Goal: Information Seeking & Learning: Learn about a topic

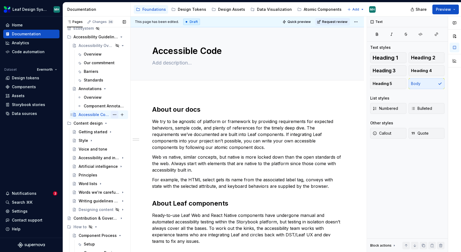
click at [113, 114] on button "Page tree" at bounding box center [115, 115] width 8 height 8
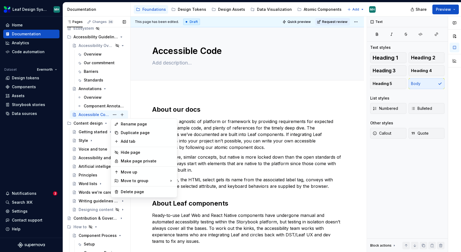
type textarea "*"
click at [128, 141] on div "Add tab" at bounding box center [147, 141] width 53 height 5
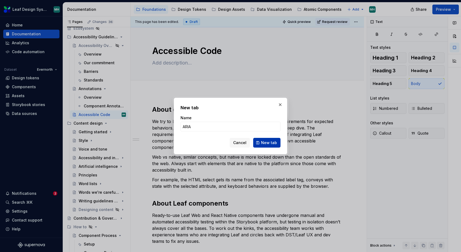
type input "ARIA"
click at [267, 143] on span "New tab" at bounding box center [269, 142] width 16 height 5
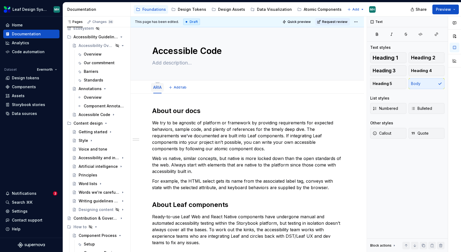
click at [158, 88] on link "ARIA" at bounding box center [157, 87] width 8 height 5
click at [158, 82] on html "Leaf Design System MH Home Documentation Analytics Code automation Dataset Ever…" at bounding box center [230, 126] width 461 height 252
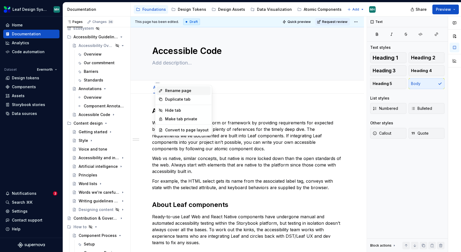
type textarea "*"
click at [174, 94] on div "Rename page" at bounding box center [183, 90] width 54 height 9
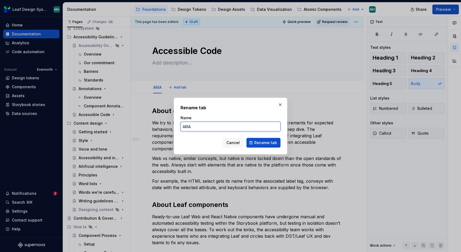
drag, startPoint x: 195, startPoint y: 126, endPoint x: 180, endPoint y: 126, distance: 15.1
click at [180, 126] on div "Rename tab Name ARIA Cancel Rename tab" at bounding box center [230, 126] width 113 height 57
type input "Overview"
click button "Rename tab" at bounding box center [263, 143] width 34 height 10
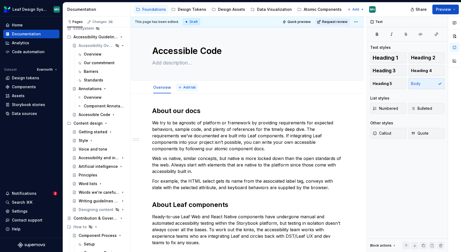
click at [191, 87] on span "Add tab" at bounding box center [189, 87] width 13 height 4
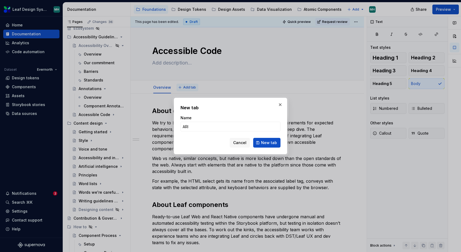
type input "ARIA"
type textarea "*"
type input "ARIA"
click at [267, 142] on span "New tab" at bounding box center [269, 142] width 16 height 5
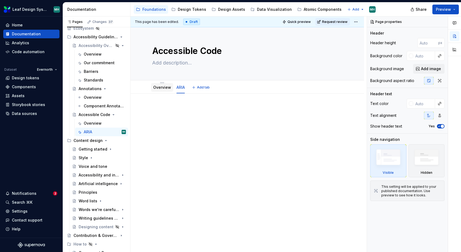
click at [160, 88] on link "Overview" at bounding box center [162, 87] width 18 height 5
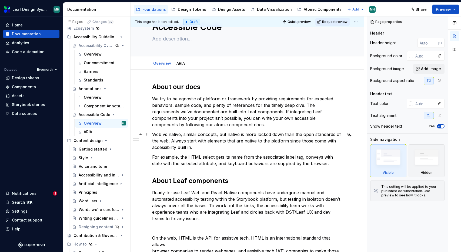
scroll to position [4, 0]
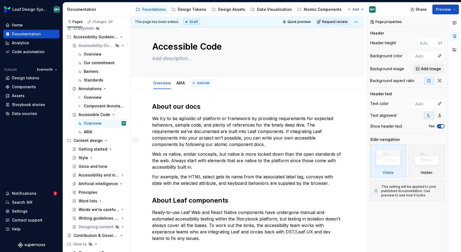
click at [197, 83] on span "Add tab" at bounding box center [203, 83] width 13 height 4
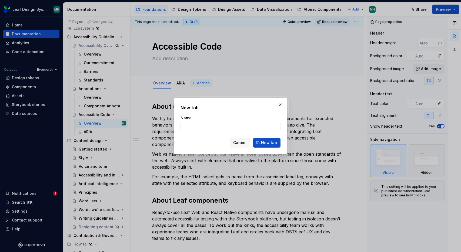
type textarea "*"
type input "H"
type input "HTML"
click at [272, 143] on span "New tab" at bounding box center [269, 142] width 16 height 5
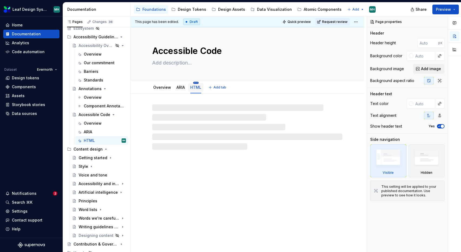
click at [194, 83] on html "Leaf Design System MH Home Documentation Analytics Code automation Dataset Ever…" at bounding box center [230, 126] width 461 height 252
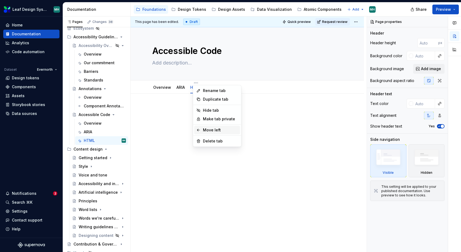
click at [204, 130] on div "Move left" at bounding box center [220, 129] width 35 height 5
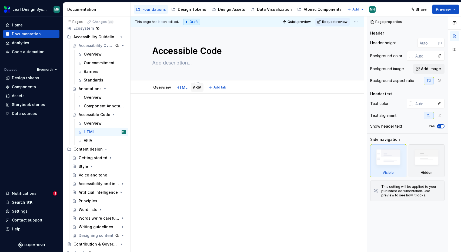
click at [196, 87] on link "ARIA" at bounding box center [197, 87] width 8 height 5
type textarea "*"
click at [193, 113] on p at bounding box center [247, 110] width 190 height 6
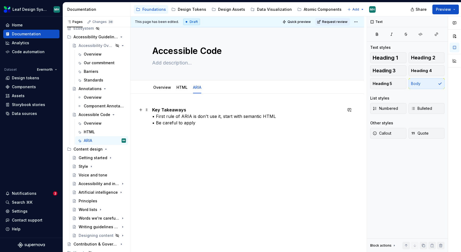
click at [190, 110] on p "Key Takeaways • First rule of ARIA is don't use it, start with semantic HTML • …" at bounding box center [247, 116] width 190 height 19
click at [185, 100] on button "button" at bounding box center [186, 100] width 8 height 8
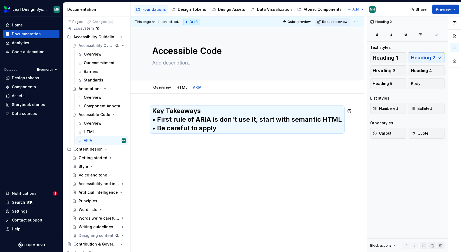
click at [207, 134] on div "Key Takeaways • First rule of ARIA is don't use it, start with semantic HTML • …" at bounding box center [247, 123] width 190 height 32
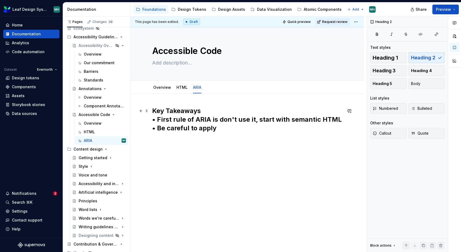
click at [182, 130] on h2 "Key Takeaways • First rule of ARIA is don't use it, start with semantic HTML • …" at bounding box center [247, 120] width 190 height 26
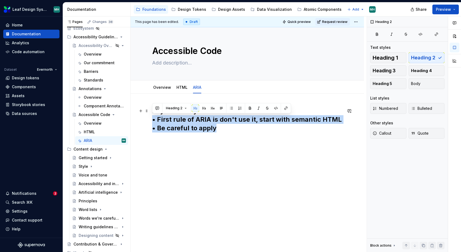
click at [177, 124] on h2 "Key Takeaways • First rule of ARIA is don't use it, start with semantic HTML • …" at bounding box center [247, 120] width 190 height 26
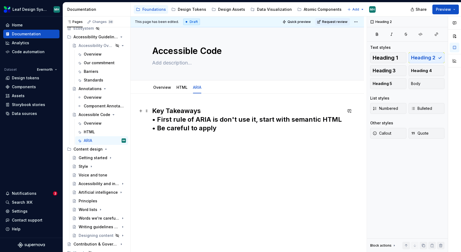
click at [157, 119] on h2 "Key Takeaways • First rule of ARIA is don't use it, start with semantic HTML • …" at bounding box center [247, 120] width 190 height 26
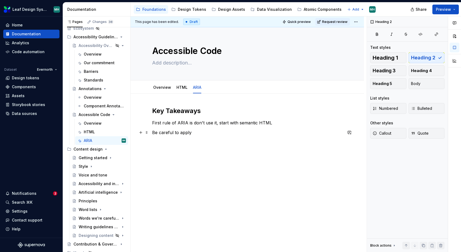
click at [193, 135] on p "Be careful to apply" at bounding box center [247, 132] width 190 height 6
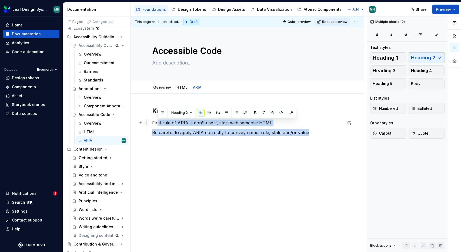
drag, startPoint x: 314, startPoint y: 132, endPoint x: 145, endPoint y: 125, distance: 169.1
click at [152, 125] on div "Key Takeaways First rule of ARIA is don't use it, start with semantic HTML Be c…" at bounding box center [247, 125] width 190 height 36
click at [232, 113] on button "button" at bounding box center [231, 113] width 8 height 8
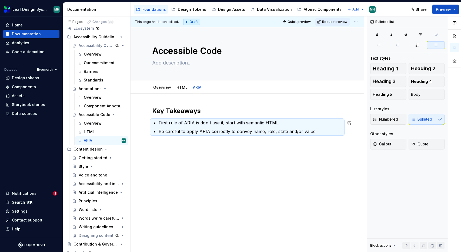
click at [274, 153] on div "Key Takeaways First rule of ARIA is don't use it, start with semantic HTML Be c…" at bounding box center [246, 155] width 233 height 123
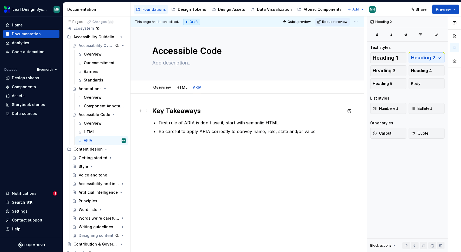
click at [213, 113] on h2 "Key Takeaways" at bounding box center [247, 111] width 190 height 9
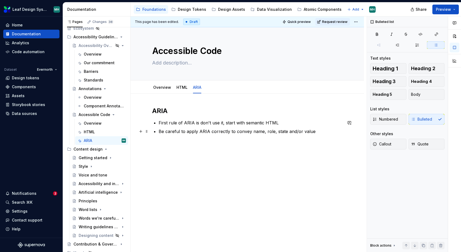
click at [327, 133] on p "Be careful to apply ARIA correctly to convey name, role, state and/or value" at bounding box center [250, 131] width 184 height 6
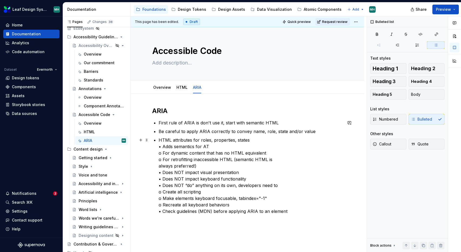
click at [162, 147] on p "HTML attributes for roles, properties, states • Adds semantics for AT o For dyn…" at bounding box center [250, 176] width 184 height 78
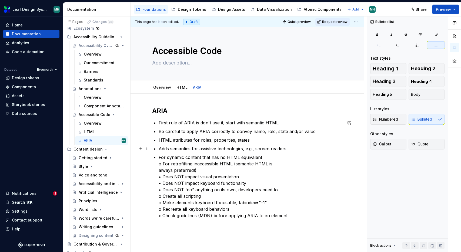
click at [241, 150] on p "Adds semantics for assistive technologirs, e.g., screen readers" at bounding box center [250, 148] width 184 height 6
click at [163, 164] on p "For dynamic content that has no HTML equivalent o For retrofitting inaccessible…" at bounding box center [250, 186] width 184 height 65
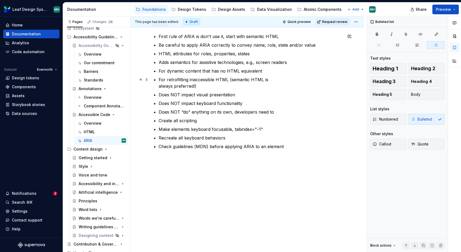
scroll to position [74, 0]
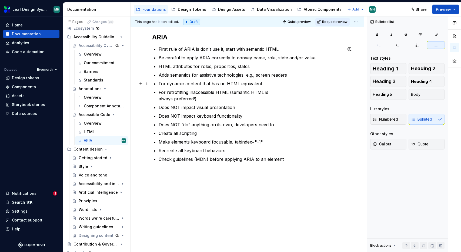
click at [159, 84] on p "For dynamic content that has no HTML equivalent" at bounding box center [250, 83] width 184 height 6
click at [159, 93] on p "For retrofitting inaccessible HTML (semantic HTML is always preferred!)" at bounding box center [250, 95] width 184 height 13
click at [158, 134] on p "Create all scripting" at bounding box center [250, 133] width 184 height 6
click at [160, 143] on p "Make elements keyboard focusable, tabindex="-1"" at bounding box center [250, 142] width 184 height 6
click at [160, 151] on p "Recreate all keyboard behaviors" at bounding box center [250, 150] width 184 height 6
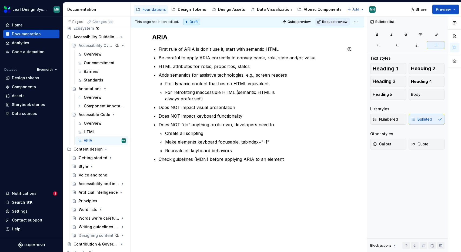
click at [165, 168] on div "ARIA First rule of ARIA is don't use it, start with semantic HTML Be careful to…" at bounding box center [247, 109] width 190 height 152
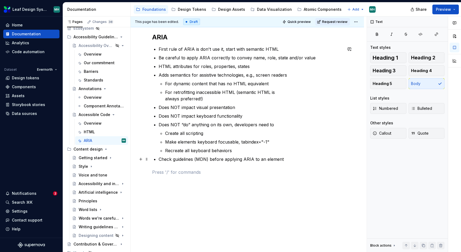
click at [159, 160] on p "Check guidelines (MDN) before applying ARIA to an element" at bounding box center [250, 159] width 184 height 6
click at [148, 164] on span at bounding box center [146, 164] width 4 height 8
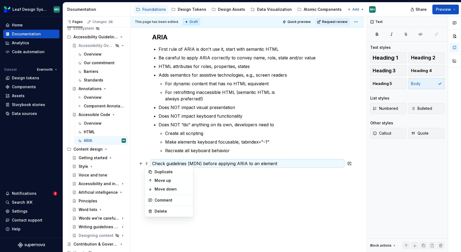
click at [304, 161] on p "Check guidelines (MDN) before applying ARIA to an element" at bounding box center [247, 163] width 190 height 6
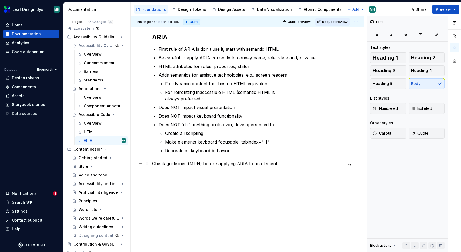
click at [275, 164] on p "Check guidelines (MDN) before applying ARIA to an element" at bounding box center [247, 163] width 190 height 6
click at [270, 164] on p "Check guidelines (MDN) before applying ARIA to an element" at bounding box center [247, 163] width 190 height 6
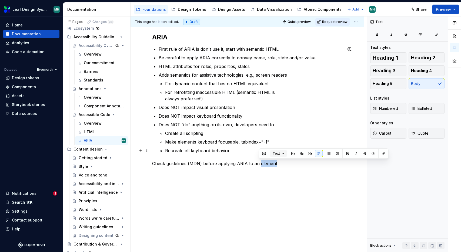
click at [282, 152] on button "Text" at bounding box center [278, 154] width 16 height 8
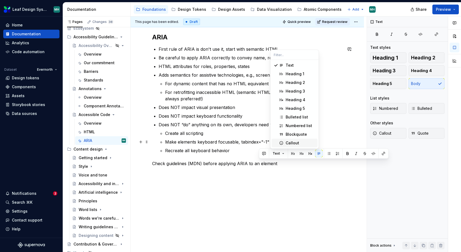
click at [290, 143] on div "Callout" at bounding box center [291, 142] width 13 height 5
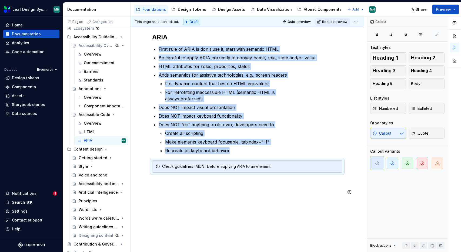
click at [247, 202] on div "ARIA First rule of ARIA is don't use it, start with semantic HTML Be careful to…" at bounding box center [246, 149] width 233 height 258
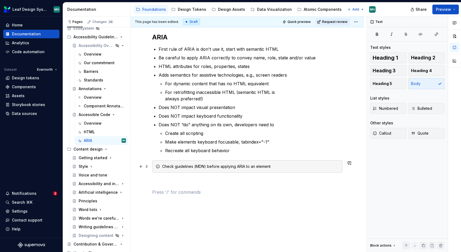
click at [162, 167] on div "Check guidelines (MDN) before applying ARIA to an element" at bounding box center [250, 166] width 177 height 5
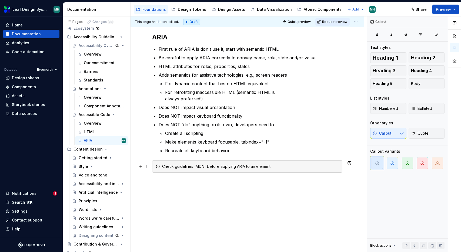
click at [196, 168] on div "Check guidelines (MDN) before applying ARIA to an element" at bounding box center [250, 166] width 177 height 5
click at [175, 167] on div "Check MDN ARIA guidelines before applying ARIA to an element" at bounding box center [250, 166] width 177 height 5
click at [212, 168] on div "Check MDN ARIA guidelines before applying ARIA to an element" at bounding box center [250, 166] width 177 height 5
click at [303, 158] on button "button" at bounding box center [303, 157] width 8 height 8
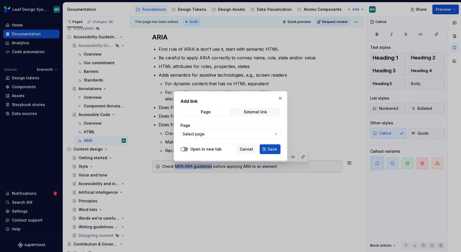
click at [185, 150] on button "Open in new tab" at bounding box center [184, 149] width 8 height 4
click at [253, 112] on div "External link" at bounding box center [255, 112] width 23 height 4
type textarea "*"
click at [183, 149] on span "button" at bounding box center [182, 149] width 3 height 3
click at [199, 139] on input "URL" at bounding box center [230, 134] width 100 height 10
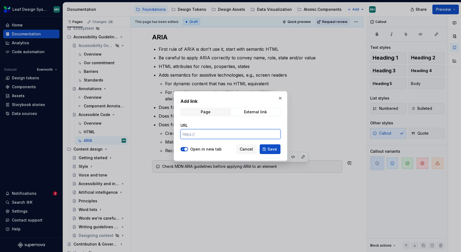
paste input "[URL][DOMAIN_NAME]"
type input "[URL][DOMAIN_NAME]"
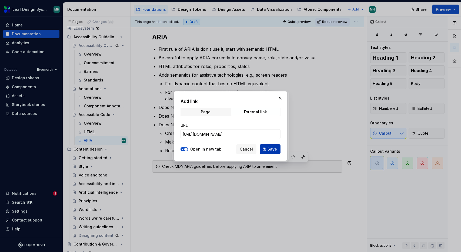
click at [265, 150] on button "Save" at bounding box center [269, 149] width 21 height 10
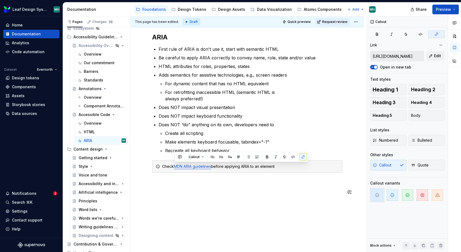
click at [248, 204] on div "ARIA First rule of ARIA is don't use it, start with semantic HTML Be careful to…" at bounding box center [246, 149] width 233 height 258
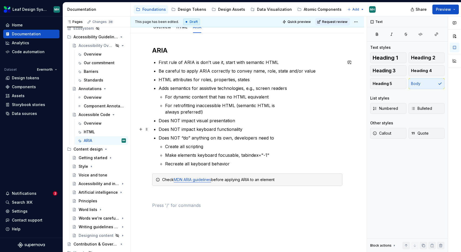
scroll to position [61, 0]
click at [158, 63] on div "ARIA First rule of ARIA is don't use it, start with semantic HTML Be careful to…" at bounding box center [247, 127] width 190 height 163
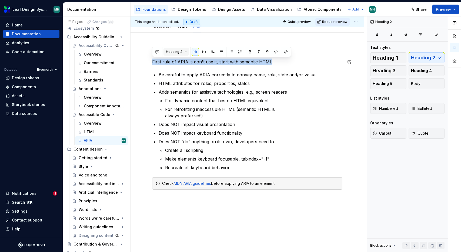
click at [185, 53] on button "Heading 2" at bounding box center [176, 52] width 26 height 8
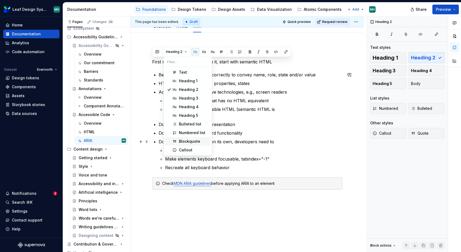
click at [187, 142] on div "Blockquote" at bounding box center [189, 141] width 21 height 5
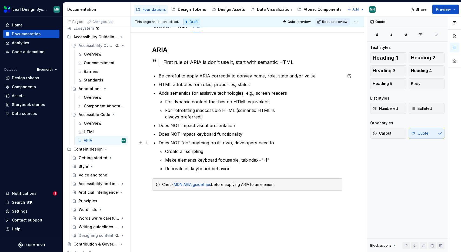
click at [294, 149] on p "Create all scripting" at bounding box center [253, 151] width 177 height 6
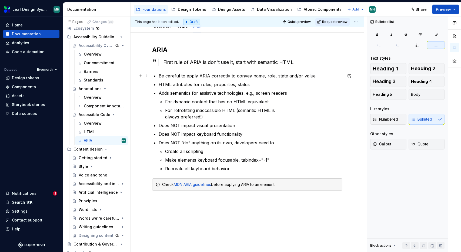
click at [255, 79] on p "Be careful to apply ARIA correctly to convey name, role, state and/or value" at bounding box center [250, 76] width 184 height 6
click at [251, 77] on p "Be careful to apply ARIA correctly to convey name, role, state and/or value" at bounding box center [250, 76] width 184 height 6
click at [159, 86] on p "HTML attributes for roles, properties, states" at bounding box center [250, 84] width 184 height 6
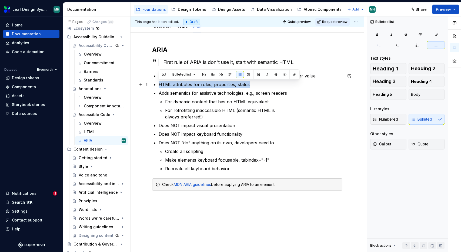
click at [251, 83] on p "HTML attributes for roles, properties, states" at bounding box center [250, 84] width 184 height 6
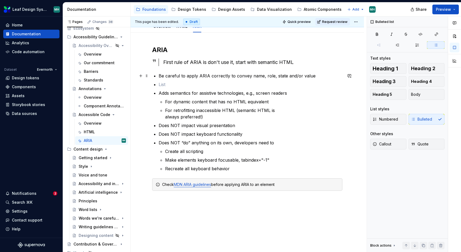
click at [158, 77] on p "Be careful to apply ARIA correctly to convey name, role, state and/or value" at bounding box center [250, 76] width 184 height 6
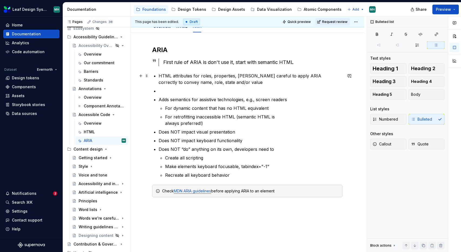
click at [248, 76] on p "HTML attributes for roles, properties, [PERSON_NAME] careful to apply ARIA corr…" at bounding box center [250, 79] width 184 height 13
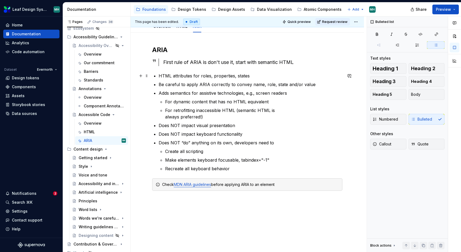
click at [158, 76] on p "HTML attributes for roles, properties, states" at bounding box center [250, 76] width 184 height 6
click at [199, 77] on p "Supplements HTML attributes for roles, properties, states" at bounding box center [250, 76] width 184 height 6
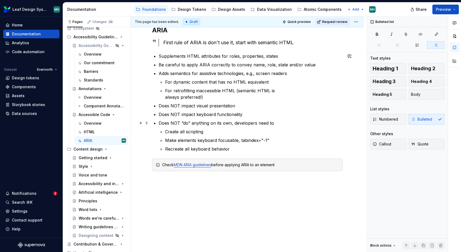
scroll to position [85, 0]
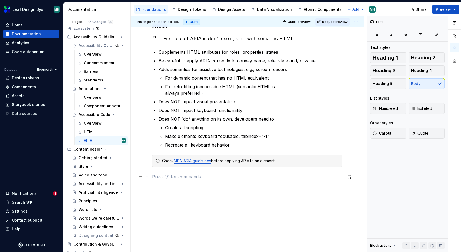
click at [299, 178] on p at bounding box center [247, 177] width 190 height 6
click at [185, 167] on button "button" at bounding box center [186, 167] width 8 height 8
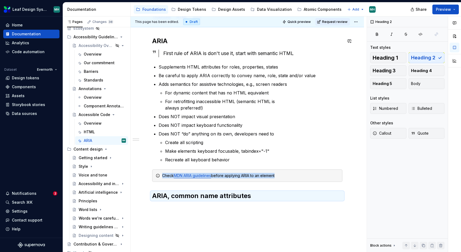
scroll to position [70, 0]
click at [170, 41] on h2 "ARIA" at bounding box center [247, 40] width 190 height 9
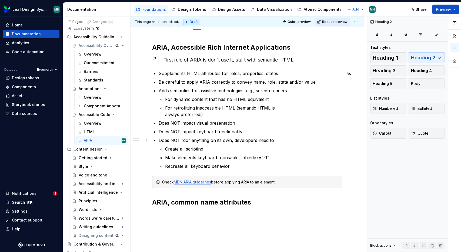
scroll to position [111, 0]
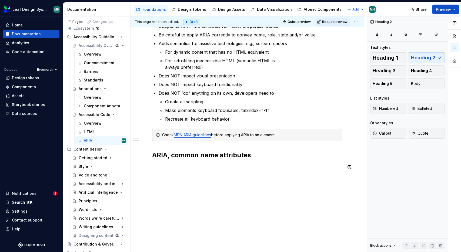
click at [205, 178] on div "ARIA, Accessible Rich Internet Applications First rule of ARIA is don't use it,…" at bounding box center [246, 117] width 233 height 269
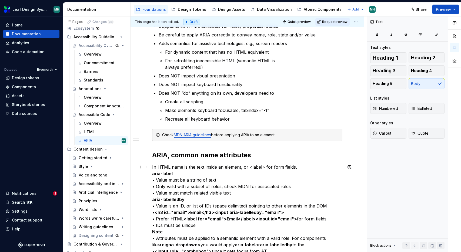
click at [153, 167] on p "In HTML name is the text inside an element, or <label> for form fields. aria-la…" at bounding box center [247, 216] width 190 height 104
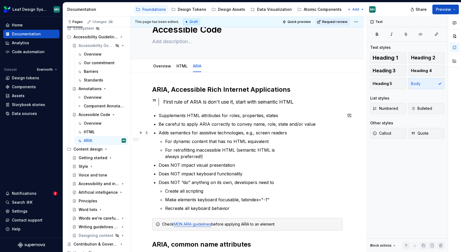
scroll to position [4, 0]
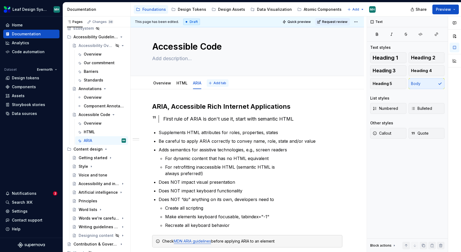
click at [219, 83] on span "Add tab" at bounding box center [219, 83] width 13 height 4
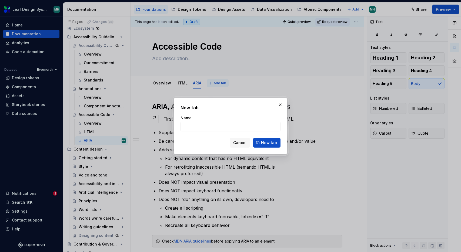
type textarea "*"
type input "S"
type textarea "*"
type input "Semantics"
click button "New tab" at bounding box center [266, 143] width 27 height 10
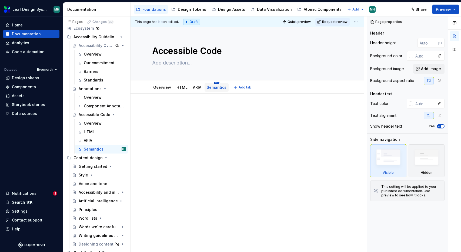
click at [217, 82] on html "Leaf Design System MH Home Documentation Analytics Code automation Dataset Ever…" at bounding box center [230, 126] width 461 height 252
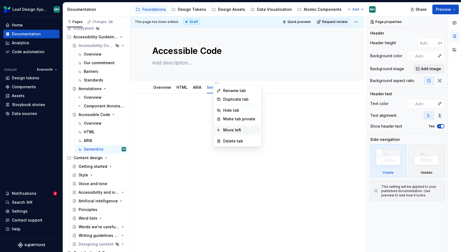
click at [227, 129] on div "Move left" at bounding box center [240, 129] width 35 height 5
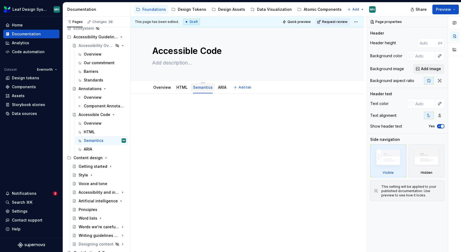
click at [201, 82] on div "Semantics" at bounding box center [203, 87] width 24 height 11
click at [183, 83] on html "Leaf Design System MH Home Documentation Analytics Code automation Dataset Ever…" at bounding box center [230, 126] width 461 height 252
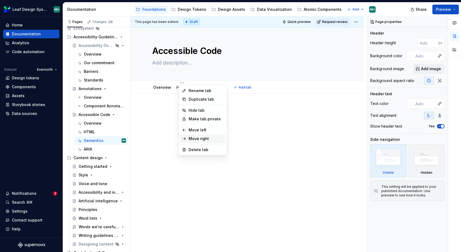
click at [205, 138] on div "Move right" at bounding box center [205, 138] width 35 height 5
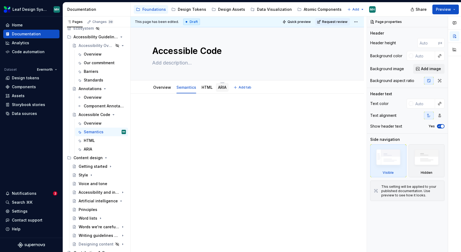
click at [222, 89] on link "ARIA" at bounding box center [222, 87] width 8 height 5
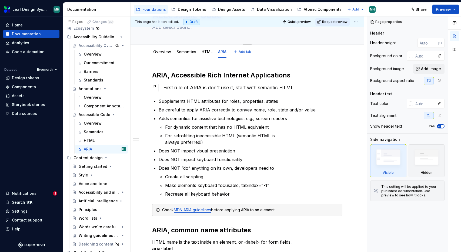
type textarea "*"
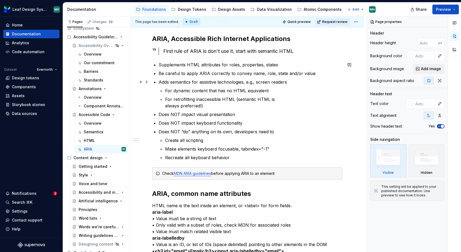
scroll to position [73, 0]
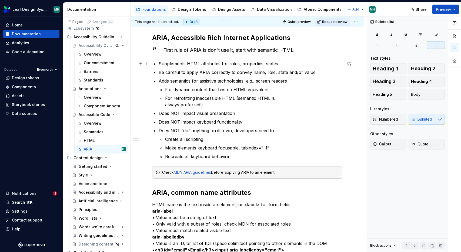
click at [166, 65] on p "Supplements HTML attributes for roles, properties, states" at bounding box center [250, 63] width 184 height 6
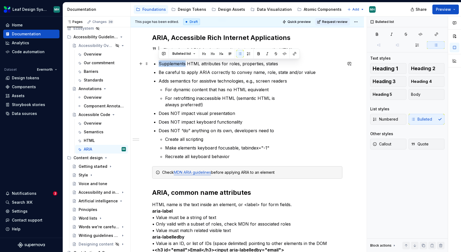
click at [166, 65] on p "Supplements HTML attributes for roles, properties, states" at bounding box center [250, 63] width 184 height 6
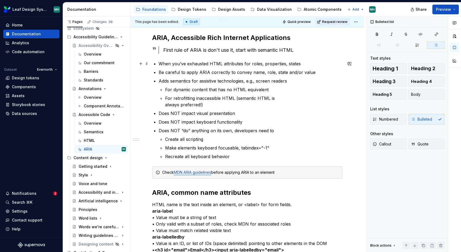
click at [159, 64] on p "When you’ve exhausted HTML attributes for roles, properties, states" at bounding box center [250, 63] width 184 height 6
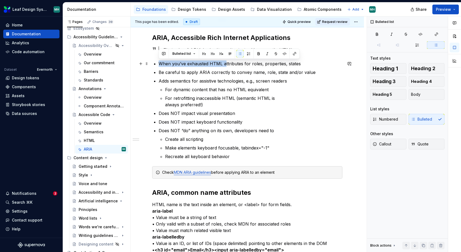
click at [225, 64] on p "When you’ve exhausted HTML attributes for roles, properties, states" at bounding box center [250, 63] width 184 height 6
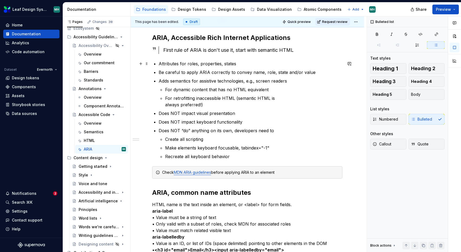
click at [183, 65] on p "Attributes for roles, properties, states" at bounding box center [250, 63] width 184 height 6
click at [189, 65] on p "Attributes you apply to elements to convey roles, properties, states" at bounding box center [250, 63] width 184 height 6
click at [180, 64] on p "Attributes you apply to elements to convey roles, properties, states" at bounding box center [250, 63] width 184 height 6
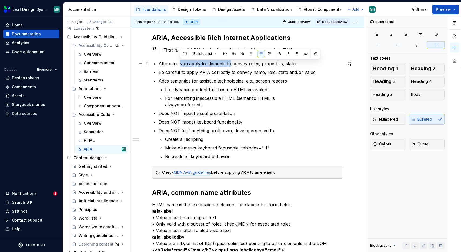
click at [229, 65] on p "Attributes you apply to elements to convey roles, properties, states" at bounding box center [250, 63] width 184 height 6
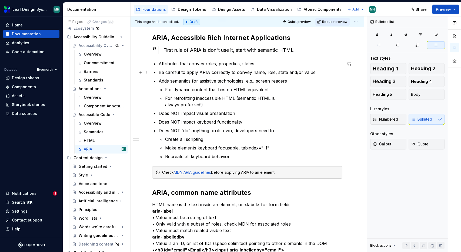
click at [250, 74] on p "Be careful to apply ARIA correctly to convey name, role, state and/or value" at bounding box center [250, 72] width 184 height 6
click at [205, 64] on p "Attributes that convey roles, properties, states" at bounding box center [250, 63] width 184 height 6
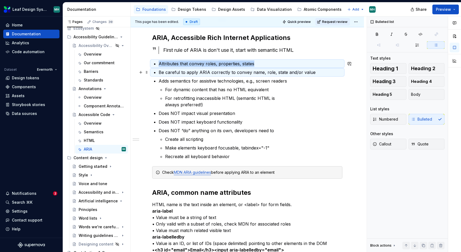
click at [263, 73] on p "Be careful to apply ARIA correctly to convey name, role, state and/or value" at bounding box center [250, 72] width 184 height 6
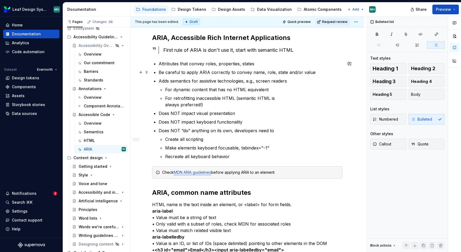
click at [275, 73] on p "Be careful to apply ARIA correctly to convey name, role, state and/or value" at bounding box center [250, 72] width 184 height 6
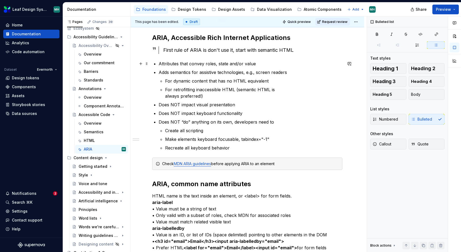
click at [215, 65] on p "Attributes that convey roles, state and/or value" at bounding box center [250, 63] width 184 height 6
click at [183, 65] on p "Attributes that convey role, state and/or value" at bounding box center [250, 63] width 184 height 6
click at [212, 65] on p "Attributes to convey role, state and/or value" at bounding box center [250, 63] width 184 height 6
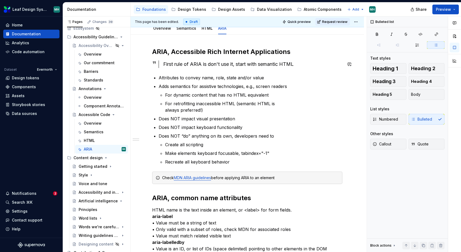
scroll to position [62, 0]
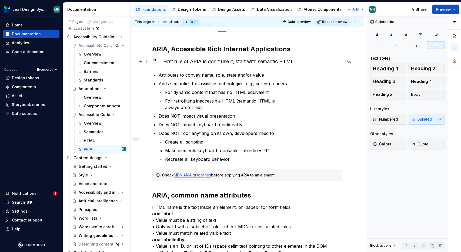
click at [305, 63] on div "First rule of ARIA is don't use it, start with semantic HTML" at bounding box center [252, 62] width 179 height 8
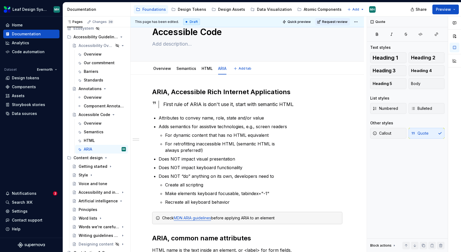
scroll to position [23, 0]
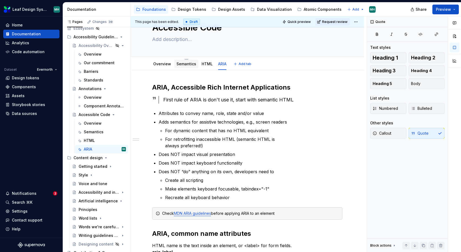
click at [186, 64] on link "Semantics" at bounding box center [186, 64] width 20 height 5
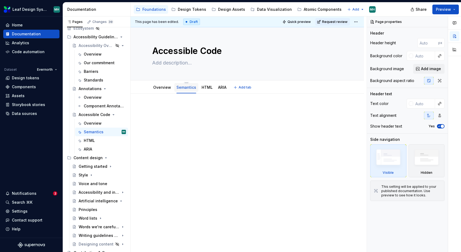
click at [185, 82] on div "Semantics" at bounding box center [186, 87] width 24 height 11
click at [185, 83] on html "Leaf Design System MH Home Documentation Analytics Code automation Dataset Ever…" at bounding box center [230, 126] width 461 height 252
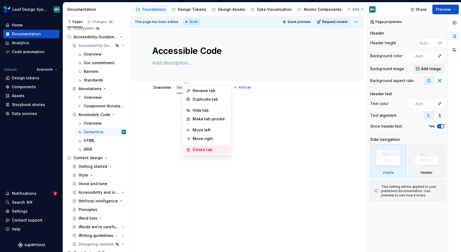
click at [196, 147] on div "Delete tab" at bounding box center [209, 149] width 35 height 5
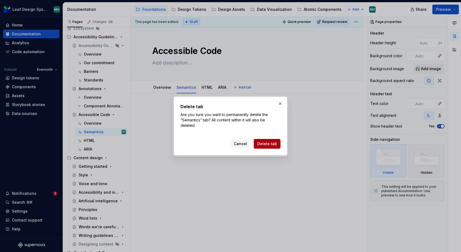
click at [270, 144] on span "Delete tab" at bounding box center [267, 143] width 20 height 5
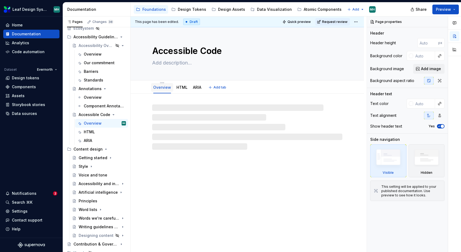
click at [160, 91] on div "Overview" at bounding box center [162, 87] width 22 height 9
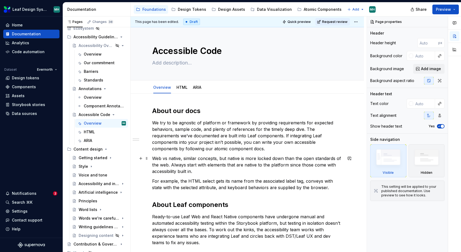
type textarea "*"
click at [153, 113] on h2 "About our docs" at bounding box center [247, 111] width 190 height 9
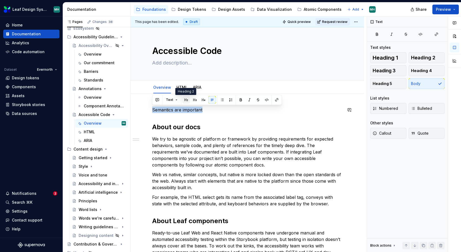
click at [184, 100] on button "button" at bounding box center [186, 100] width 8 height 8
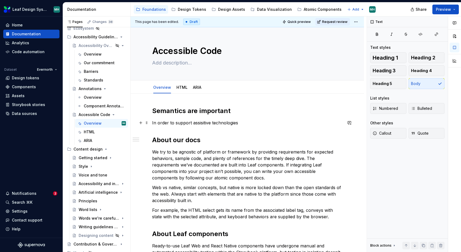
click at [202, 123] on p "In order to support assisitive technologies" at bounding box center [247, 123] width 190 height 6
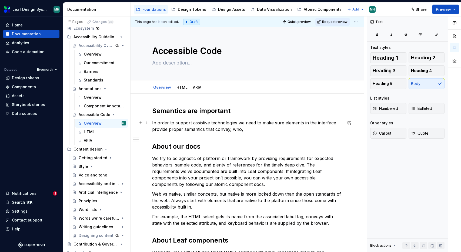
click at [228, 131] on p "In order to support assistive technologies we need to make sure elements in the…" at bounding box center [247, 126] width 190 height 13
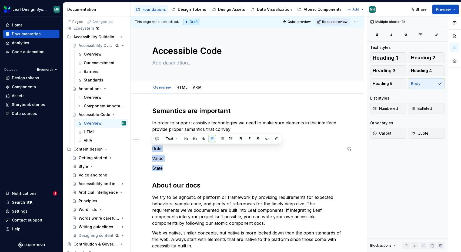
drag, startPoint x: 168, startPoint y: 168, endPoint x: 154, endPoint y: 143, distance: 28.8
click at [154, 143] on div "Semantics are important In order to support assistive technologies we need to m…" at bounding box center [247, 257] width 190 height 300
click at [166, 155] on div "Semantics are important In order to support assistive technologies we need to m…" at bounding box center [247, 257] width 190 height 300
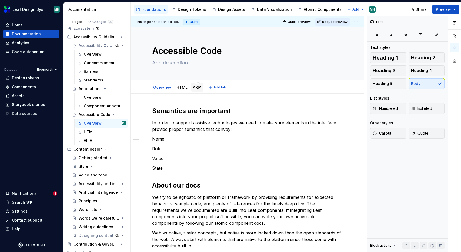
click at [197, 87] on link "ARIA" at bounding box center [197, 87] width 8 height 5
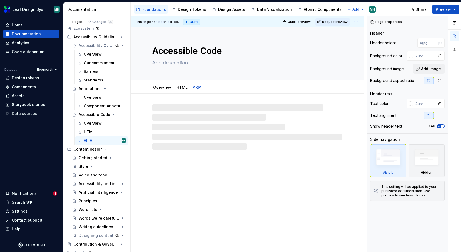
type textarea "*"
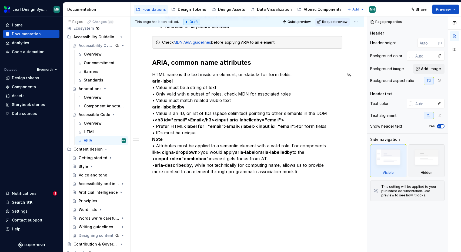
scroll to position [199, 0]
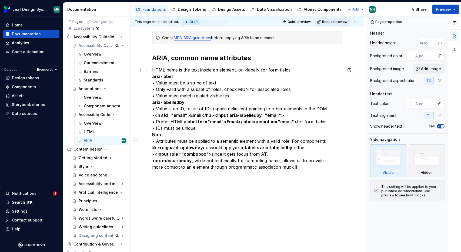
click at [302, 169] on p "HTML name is the text inside an element, or <label> for form fields. aria-label…" at bounding box center [247, 119] width 190 height 104
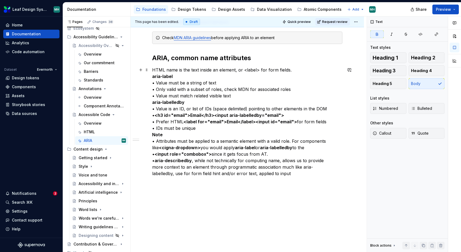
click at [178, 75] on p "HTML name is the text inside an element, or <label> for form fields. aria-label…" at bounding box center [247, 122] width 190 height 110
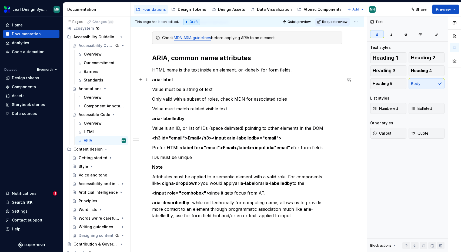
click at [174, 80] on p "aria-label" at bounding box center [247, 79] width 190 height 6
click at [195, 69] on button "button" at bounding box center [195, 70] width 8 height 8
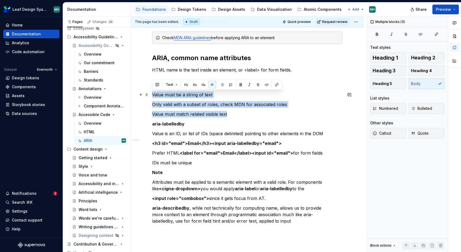
drag, startPoint x: 230, startPoint y: 116, endPoint x: 153, endPoint y: 96, distance: 79.7
click at [153, 96] on div "ARIA, Accessible Rich Internet Applications First rule of ARIA is don't use it,…" at bounding box center [247, 65] width 190 height 317
click at [221, 85] on button "button" at bounding box center [222, 85] width 8 height 8
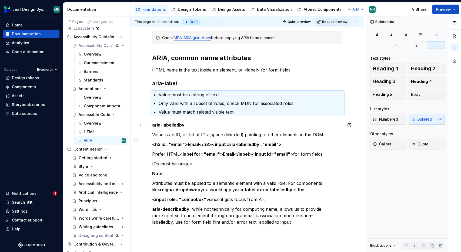
click at [228, 126] on p "aria-labelledby" at bounding box center [247, 125] width 190 height 6
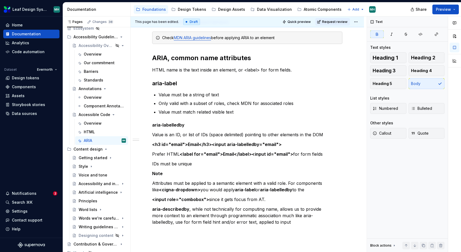
type textarea "*"
click at [239, 103] on p "Only valid with a subset of roles, check MDN for associated roles" at bounding box center [250, 103] width 184 height 6
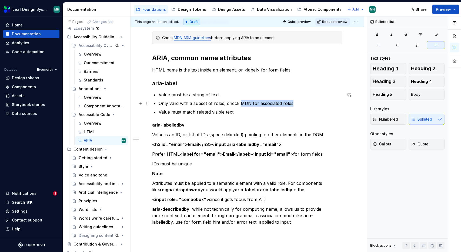
click at [291, 104] on p "Only valid with a subset of roles, check MDN for associated roles" at bounding box center [250, 103] width 184 height 6
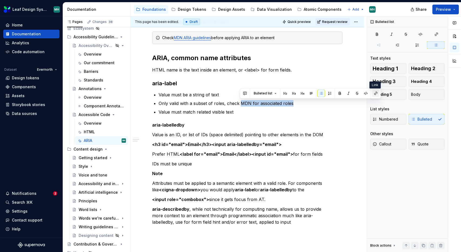
click at [374, 94] on button "button" at bounding box center [376, 94] width 8 height 8
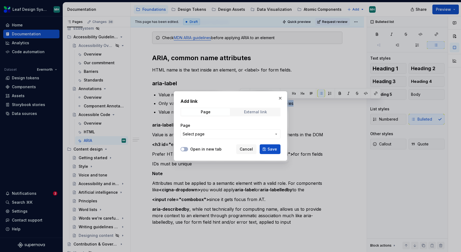
click at [262, 112] on div "External link" at bounding box center [255, 112] width 23 height 4
click at [206, 150] on label "Open in new tab" at bounding box center [205, 149] width 31 height 5
click at [188, 150] on button "Open in new tab" at bounding box center [184, 149] width 8 height 4
click at [207, 137] on input "URL" at bounding box center [230, 134] width 100 height 10
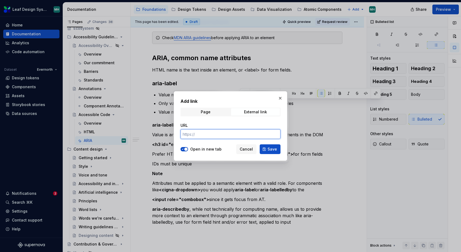
paste input "[URL][DOMAIN_NAME]"
type input "[URL][DOMAIN_NAME]"
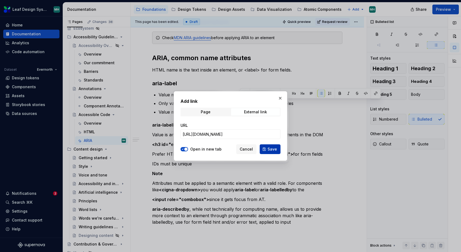
scroll to position [0, 0]
click at [264, 150] on button "Save" at bounding box center [269, 149] width 21 height 10
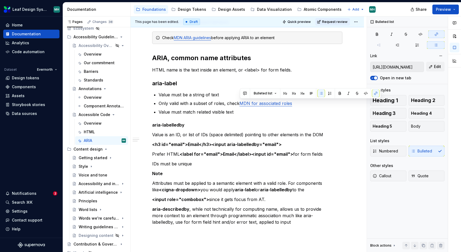
click at [206, 117] on div "ARIA, Accessible Rich Internet Applications First rule of ARIA is don't use it,…" at bounding box center [247, 66] width 190 height 318
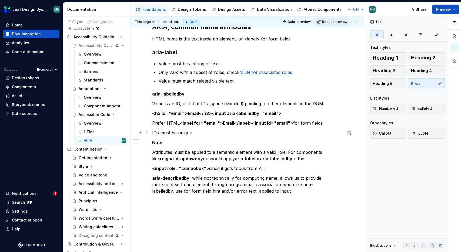
scroll to position [232, 0]
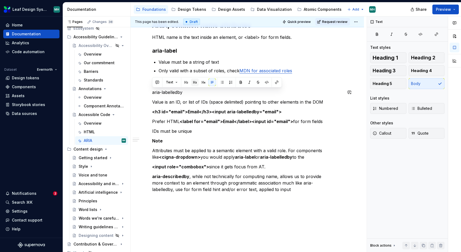
click at [194, 83] on button "button" at bounding box center [195, 83] width 8 height 8
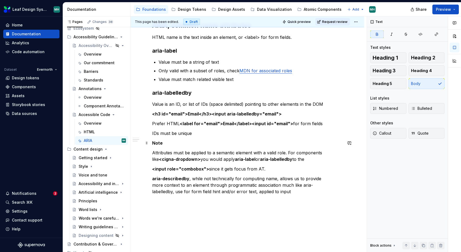
click at [172, 144] on p "Note" at bounding box center [247, 143] width 190 height 6
click at [195, 134] on button "button" at bounding box center [195, 133] width 8 height 8
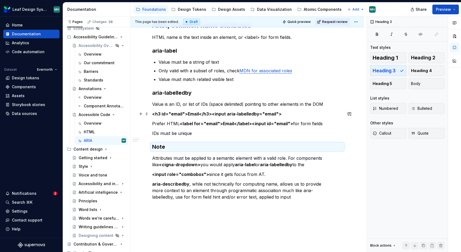
click at [295, 116] on p "<h3 id="email">Email</h3><input aria-labelledby="email">" at bounding box center [247, 114] width 190 height 6
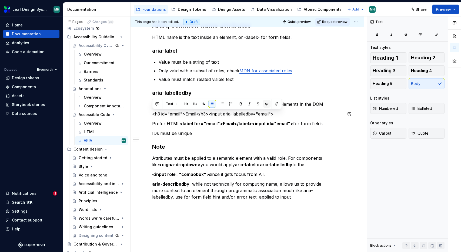
click at [265, 105] on button "button" at bounding box center [267, 104] width 8 height 8
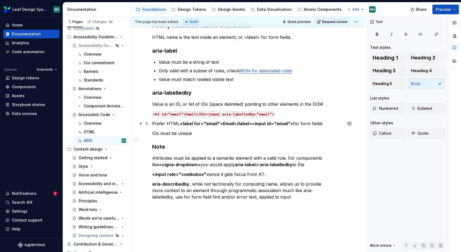
click at [180, 124] on strong "<label for="email">Email</label><input id="email">" at bounding box center [236, 123] width 113 height 5
click at [289, 124] on strong "<label for="email">Email</label><input id="email">" at bounding box center [236, 123] width 113 height 5
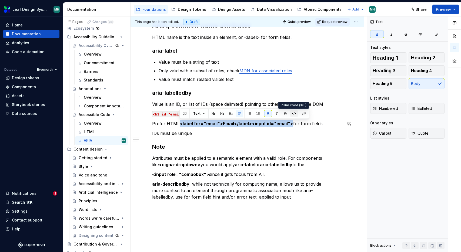
click at [293, 114] on button "button" at bounding box center [294, 114] width 8 height 8
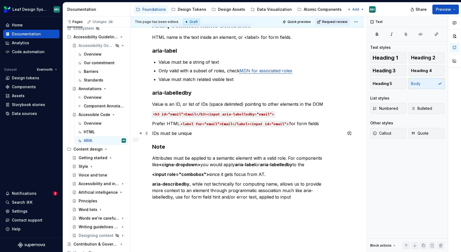
click at [202, 134] on p "IDs must be unique" at bounding box center [247, 133] width 190 height 6
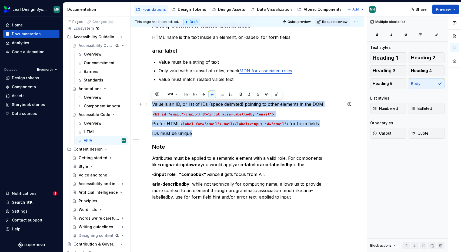
drag, startPoint x: 198, startPoint y: 134, endPoint x: 149, endPoint y: 104, distance: 57.4
click at [149, 104] on div "ARIA, Accessible Rich Internet Applications First rule of ARIA is don't use it,…" at bounding box center [246, 72] width 233 height 421
click at [222, 93] on button "button" at bounding box center [222, 94] width 8 height 8
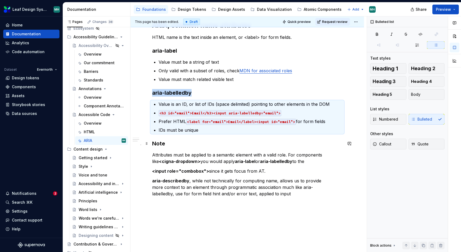
click at [222, 139] on div "ARIA, Accessible Rich Internet Applications First rule of ARIA is don't use it,…" at bounding box center [247, 36] width 190 height 322
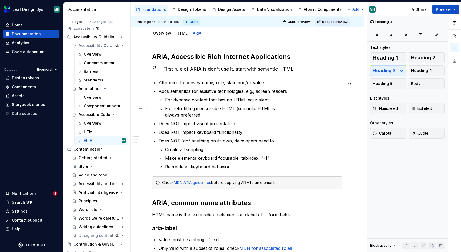
scroll to position [0, 0]
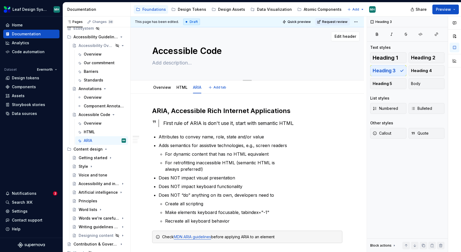
click at [200, 53] on textarea "Accessible Code" at bounding box center [246, 51] width 190 height 13
type textarea "*"
type textarea "Code"
type textarea "*"
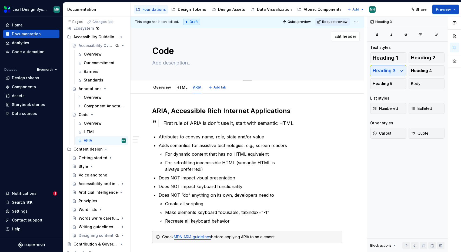
type textarea "Cod"
type textarea "*"
type textarea "Codi"
type textarea "*"
type textarea "Codin"
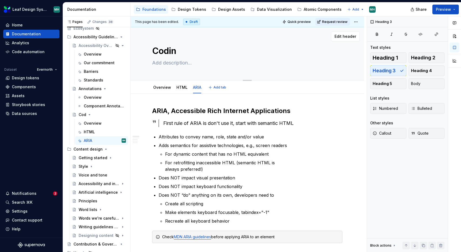
type textarea "*"
type textarea "Codinf"
type textarea "*"
type textarea "Codin"
type textarea "*"
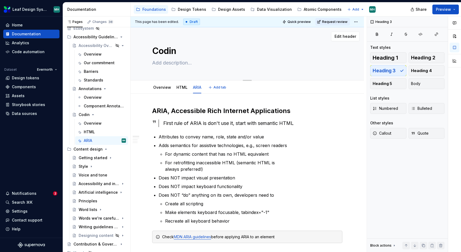
type textarea "Coding"
type textarea "*"
type textarea "Coding"
type textarea "*"
type textarea "Coding fo"
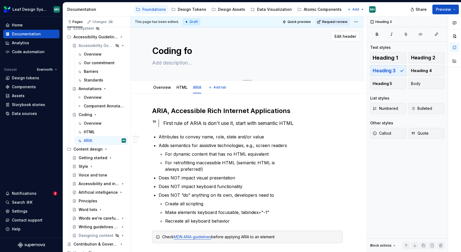
type textarea "*"
type textarea "Coding for"
type textarea "*"
type textarea "Coding for"
type textarea "*"
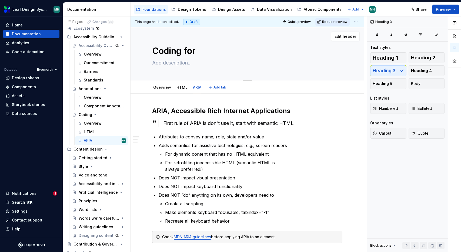
type textarea "Coding for t"
type textarea "*"
type textarea "Coding for th"
type textarea "*"
type textarea "Coding for the"
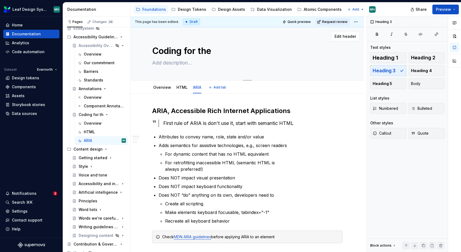
type textarea "*"
type textarea "Coding for the"
type textarea "*"
type textarea "Coding for the w"
type textarea "*"
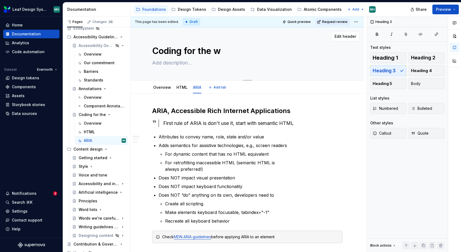
type textarea "Coding for the we"
type textarea "*"
type textarea "Coding for the web"
type textarea "*"
type textarea "Coding for the we"
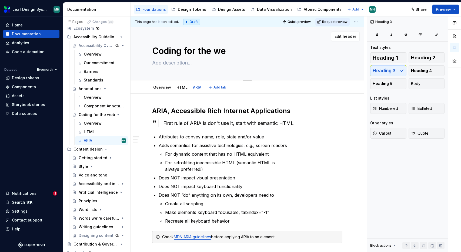
type textarea "*"
type textarea "Coding for the w"
type textarea "*"
type textarea "Coding for the"
type textarea "*"
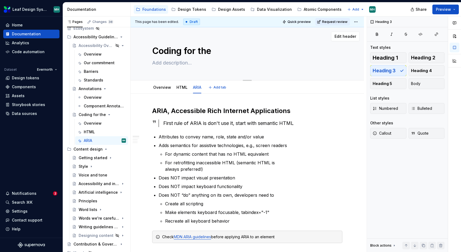
type textarea "Coding for the w"
type textarea "*"
type textarea "Coding for the we"
type textarea "*"
type textarea "Coding for the web"
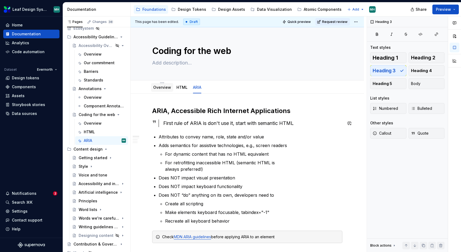
type textarea "*"
type textarea "Coding for the web"
click at [164, 85] on div "Overview" at bounding box center [162, 87] width 18 height 5
click at [165, 88] on link "Overview" at bounding box center [162, 87] width 18 height 5
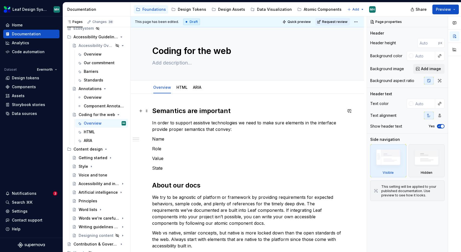
click at [214, 111] on h2 "Semantics are important" at bounding box center [247, 111] width 190 height 9
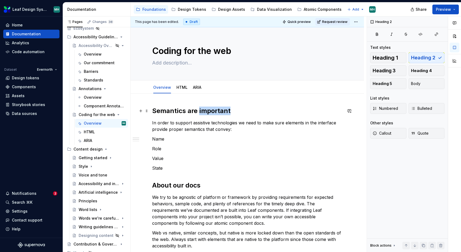
click at [214, 111] on h2 "Semantics are important" at bounding box center [247, 111] width 190 height 9
type textarea "*"
click at [199, 112] on h2 "Semantics are key" at bounding box center [247, 111] width 190 height 9
click at [183, 87] on link "HTML" at bounding box center [181, 87] width 11 height 5
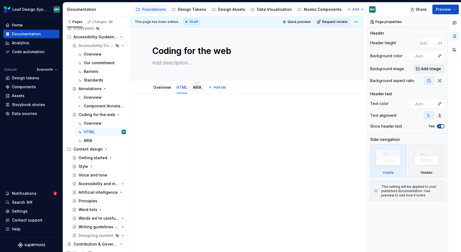
click at [203, 88] on div "ARIA" at bounding box center [197, 87] width 13 height 9
click at [196, 89] on link "ARIA" at bounding box center [197, 87] width 8 height 5
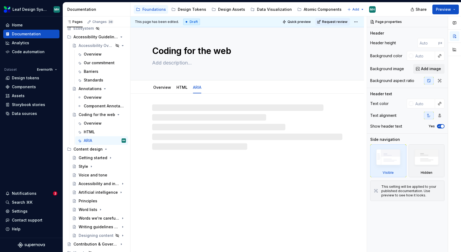
type textarea "*"
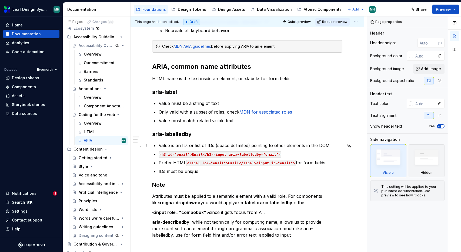
scroll to position [198, 0]
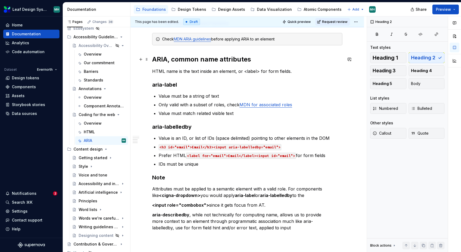
click at [170, 60] on h2 "ARIA, common name attributes" at bounding box center [247, 59] width 190 height 9
click at [182, 61] on h2 "Common name attributes" at bounding box center [247, 59] width 190 height 9
click at [153, 72] on p "HTML name is the text inside an element, or <label> for form fields." at bounding box center [247, 71] width 190 height 6
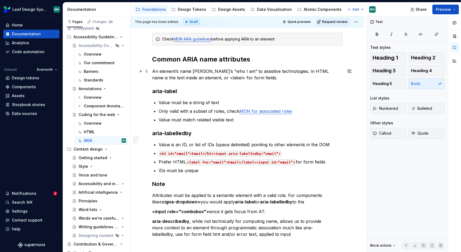
click at [323, 72] on p "An element’s name [PERSON_NAME]’s “who I am” to assistive technologies. In HTML…" at bounding box center [247, 74] width 190 height 13
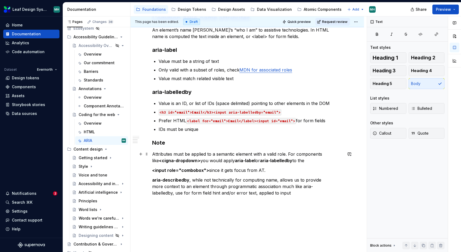
scroll to position [265, 0]
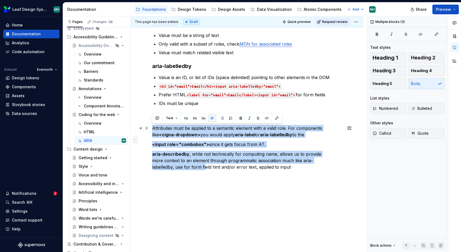
drag, startPoint x: 204, startPoint y: 169, endPoint x: 152, endPoint y: 128, distance: 66.0
click at [152, 128] on div "ARIA, Accessible Rich Internet Applications First rule of ARIA is don't use it,…" at bounding box center [246, 41] width 233 height 424
click at [222, 119] on button "button" at bounding box center [222, 118] width 8 height 8
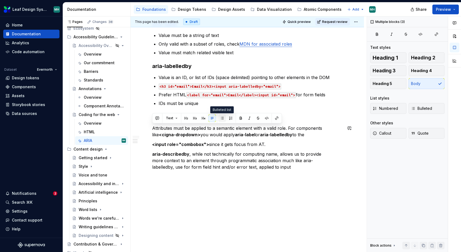
scroll to position [263, 0]
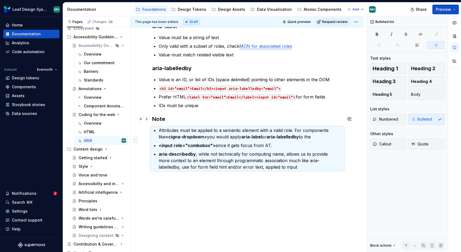
click at [185, 121] on h3 "Note" at bounding box center [247, 119] width 190 height 8
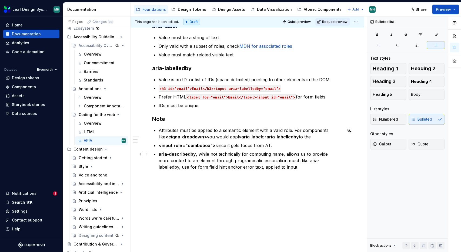
click at [294, 167] on p "aria-describedby , while not technically for computing name, allows us to provi…" at bounding box center [250, 160] width 184 height 19
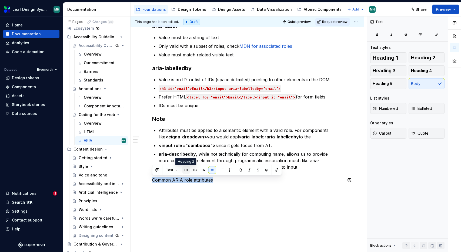
click at [184, 170] on button "button" at bounding box center [186, 170] width 8 height 8
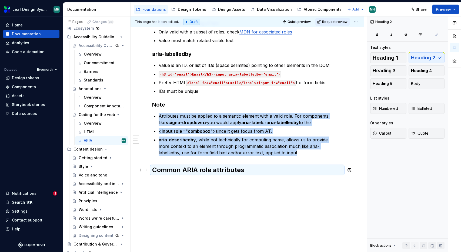
scroll to position [280, 0]
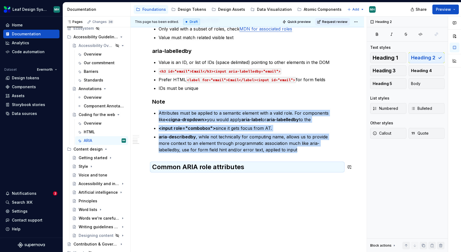
click at [263, 181] on div "ARIA, Accessible Rich Internet Applications First rule of ARIA is don't use it,…" at bounding box center [246, 33] width 233 height 440
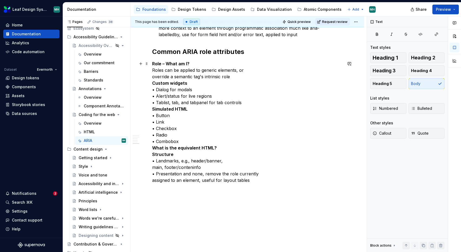
scroll to position [394, 0]
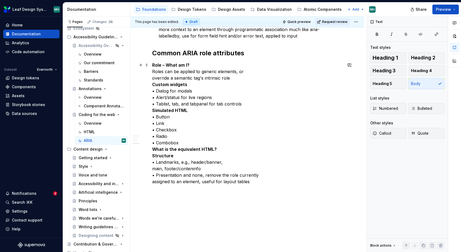
click at [220, 148] on p "Role – What am I? Roles can be applied to generic elements, or override a seman…" at bounding box center [247, 123] width 190 height 123
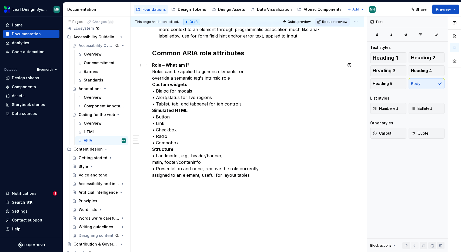
click at [157, 155] on p "Role – What am I? Roles can be applied to generic elements, or override a seman…" at bounding box center [247, 120] width 190 height 117
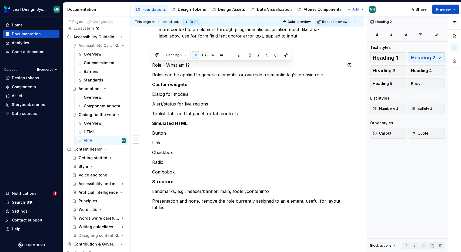
click at [204, 56] on button "button" at bounding box center [204, 55] width 8 height 8
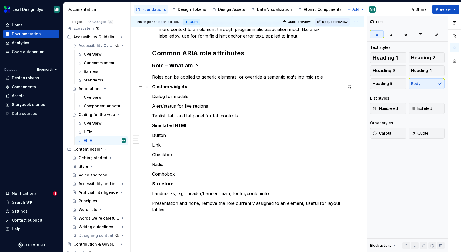
click at [190, 87] on p "Custom widgets" at bounding box center [247, 86] width 190 height 6
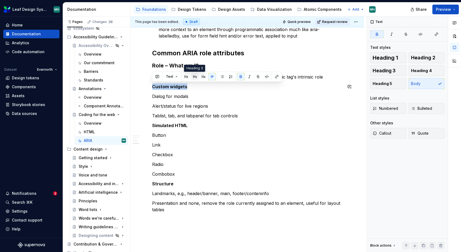
click at [195, 76] on button "button" at bounding box center [195, 77] width 8 height 8
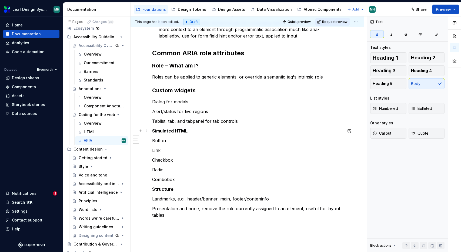
click at [191, 131] on p "Simulated HTML" at bounding box center [247, 131] width 190 height 6
click at [194, 120] on button "button" at bounding box center [195, 121] width 8 height 8
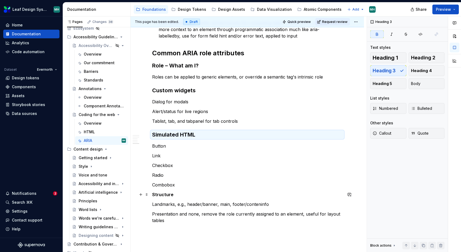
click at [166, 196] on strong "Structure" at bounding box center [162, 194] width 21 height 5
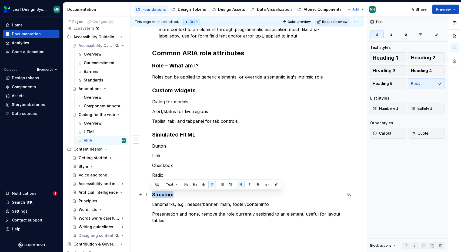
click at [166, 196] on strong "Structure" at bounding box center [162, 194] width 21 height 5
click at [193, 184] on button "button" at bounding box center [195, 185] width 8 height 8
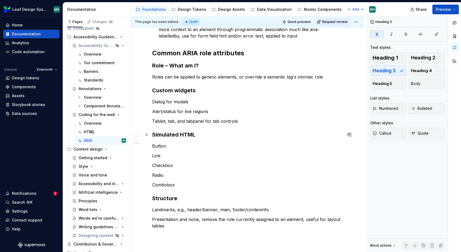
click at [199, 137] on h3 "Simulated HTML" at bounding box center [247, 135] width 190 height 8
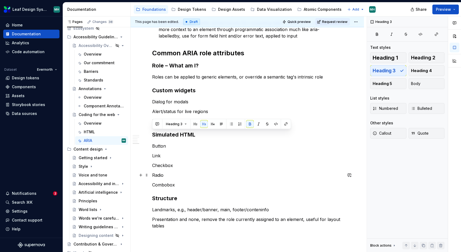
click at [185, 173] on p "Radio" at bounding box center [247, 175] width 190 height 6
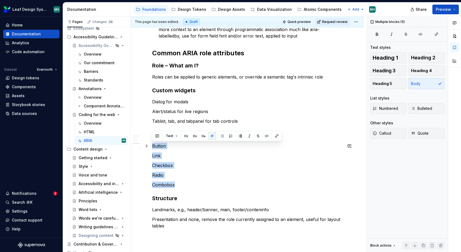
drag, startPoint x: 181, startPoint y: 187, endPoint x: 151, endPoint y: 147, distance: 50.0
click at [151, 147] on div "ARIA, Accessible Rich Internet Applications First rule of ARIA is don't use it,…" at bounding box center [246, 6] width 233 height 612
click at [222, 136] on button "button" at bounding box center [222, 136] width 8 height 8
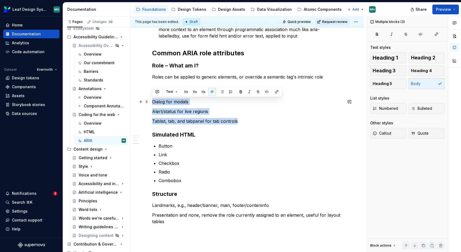
drag, startPoint x: 241, startPoint y: 120, endPoint x: 153, endPoint y: 103, distance: 89.7
click at [222, 93] on button "button" at bounding box center [222, 92] width 8 height 8
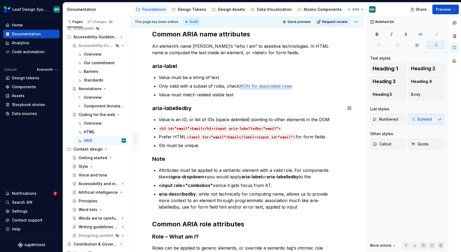
scroll to position [210, 0]
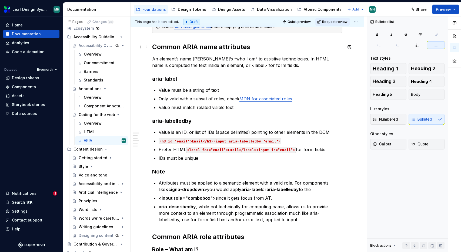
click at [253, 47] on h2 "Common ARIA name attributes" at bounding box center [247, 47] width 190 height 9
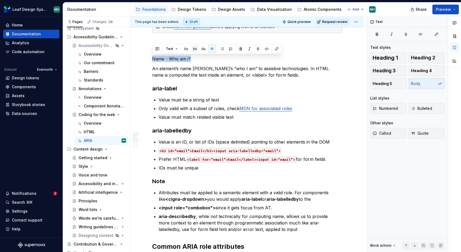
click at [194, 48] on button "button" at bounding box center [195, 49] width 8 height 8
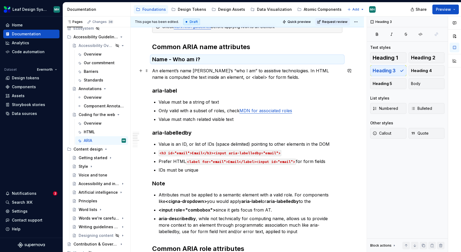
click at [286, 72] on p "An element’s name [PERSON_NAME]’s “who I am” to assistive technologies. In HTML…" at bounding box center [247, 73] width 190 height 13
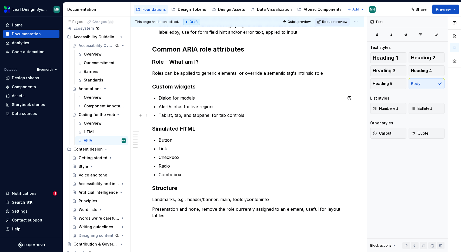
scroll to position [405, 0]
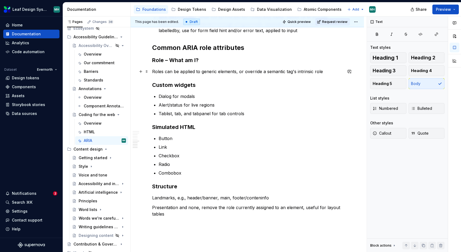
click at [330, 73] on p "Roles can be applied to generic elements, or override a semantic tag's intrinsi…" at bounding box center [247, 71] width 190 height 6
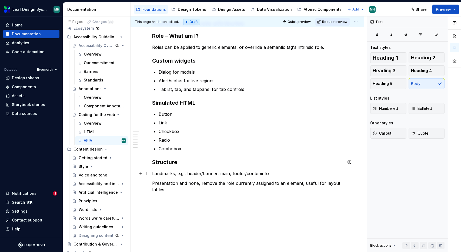
scroll to position [440, 0]
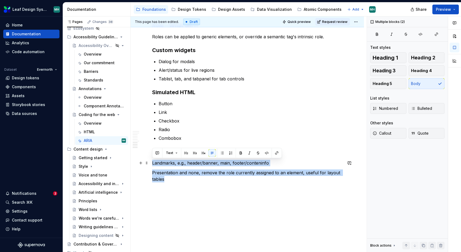
drag, startPoint x: 171, startPoint y: 180, endPoint x: 151, endPoint y: 162, distance: 26.2
click at [223, 153] on button "button" at bounding box center [222, 153] width 8 height 8
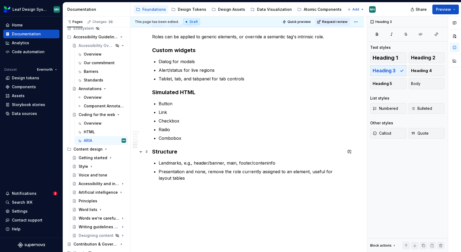
click at [181, 151] on h3 "Structure" at bounding box center [247, 152] width 190 height 8
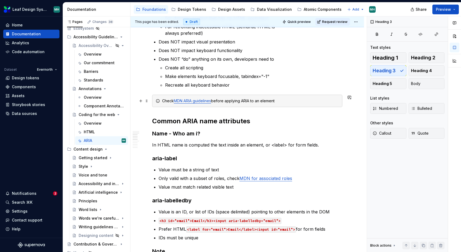
scroll to position [161, 0]
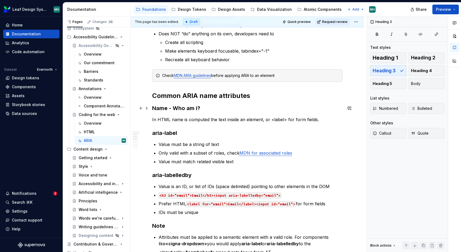
click at [201, 108] on h3 "Name - Who am i?" at bounding box center [247, 108] width 190 height 8
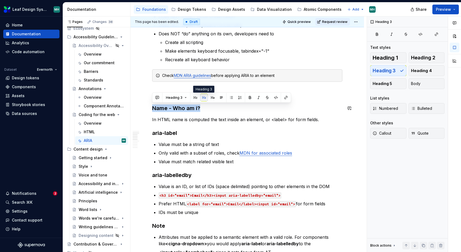
click at [204, 98] on button "button" at bounding box center [204, 98] width 8 height 8
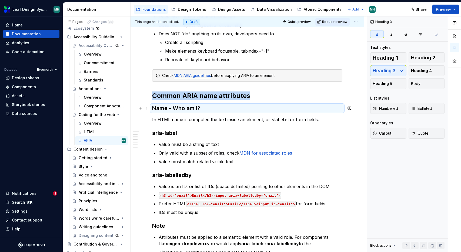
click at [199, 109] on strong "Name - Who am i?" at bounding box center [176, 108] width 48 height 6
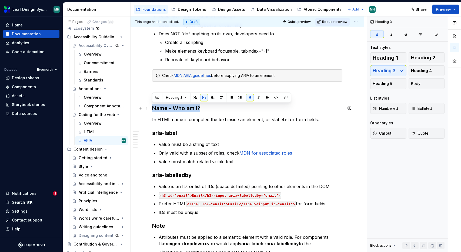
drag, startPoint x: 199, startPoint y: 109, endPoint x: 152, endPoint y: 109, distance: 47.2
click at [152, 109] on strong "Name - Who am i?" at bounding box center [176, 108] width 48 height 6
click at [186, 97] on button "Heading 3" at bounding box center [176, 98] width 26 height 8
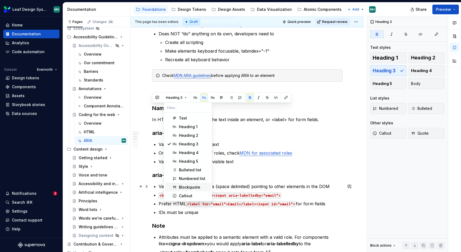
click at [186, 185] on div "Blockquote" at bounding box center [189, 187] width 21 height 5
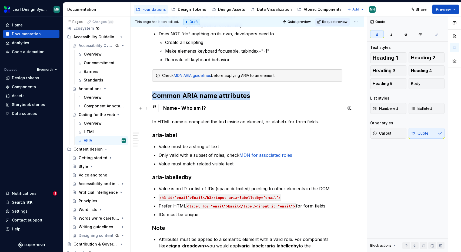
click at [185, 109] on strong "Name - Who am i?" at bounding box center [184, 108] width 43 height 6
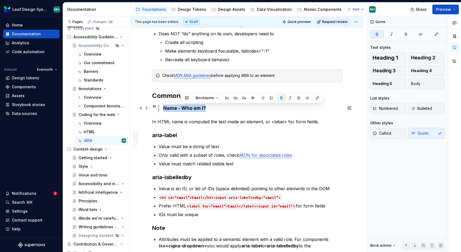
click at [185, 109] on strong "Name - Who am i?" at bounding box center [184, 108] width 43 height 6
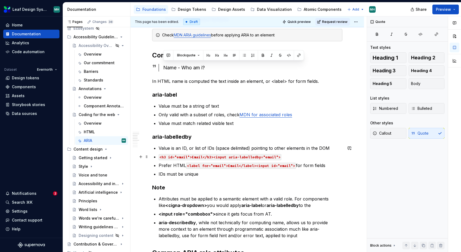
scroll to position [210, 0]
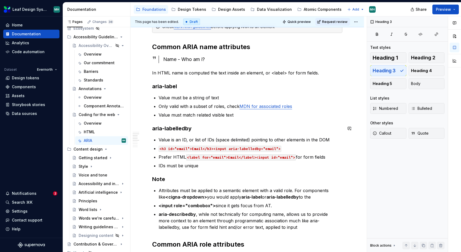
click at [219, 122] on div "ARIA, Accessible Rich Internet Applications First rule of ARIA is don't use it,…" at bounding box center [247, 154] width 190 height 517
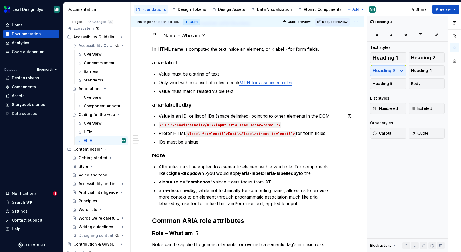
scroll to position [231, 0]
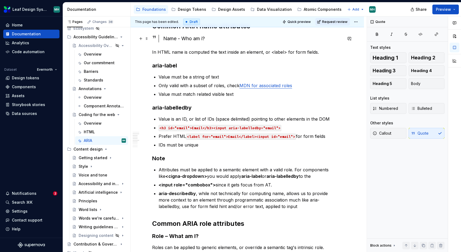
click at [204, 40] on div "Name - Who am i?" at bounding box center [252, 39] width 179 height 8
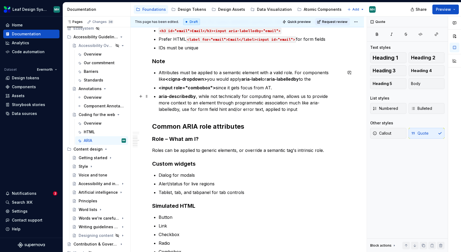
scroll to position [335, 0]
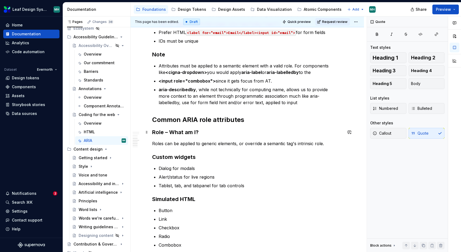
click at [201, 131] on h3 "Role – What am I?" at bounding box center [247, 132] width 190 height 8
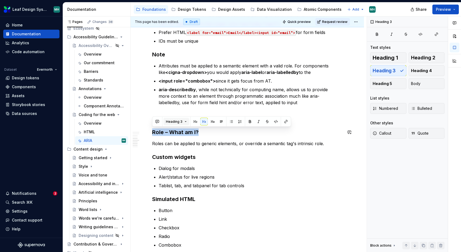
click at [184, 121] on button "Heading 3" at bounding box center [176, 122] width 26 height 8
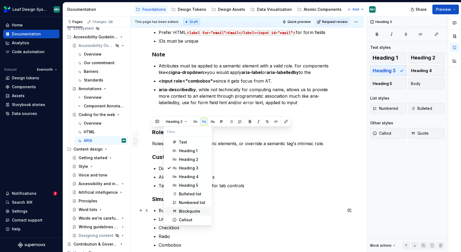
click at [187, 209] on div "Blockquote" at bounding box center [189, 211] width 21 height 5
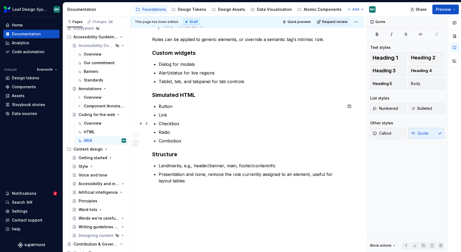
scroll to position [452, 0]
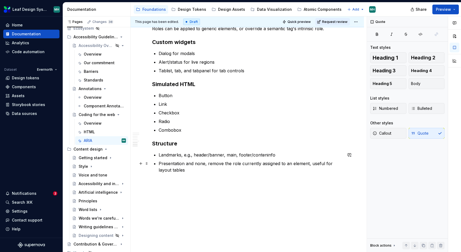
click at [184, 171] on p "Presentation and none, remove the role currently assigned to an element, useful…" at bounding box center [250, 166] width 184 height 13
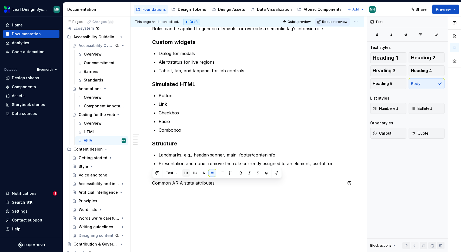
click at [185, 173] on button "button" at bounding box center [186, 173] width 8 height 8
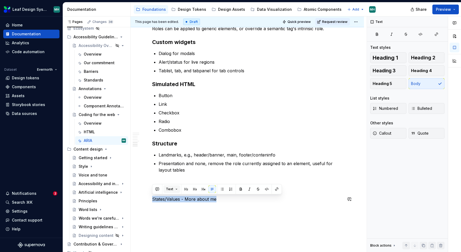
click at [178, 189] on button "Text" at bounding box center [171, 189] width 16 height 8
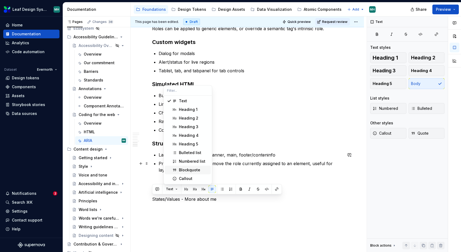
click at [184, 170] on div "Blockquote" at bounding box center [189, 169] width 21 height 5
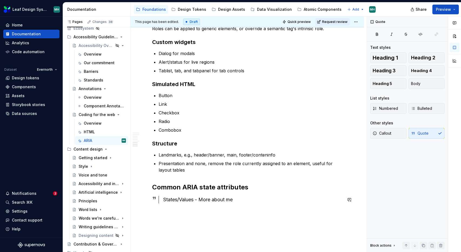
scroll to position [485, 0]
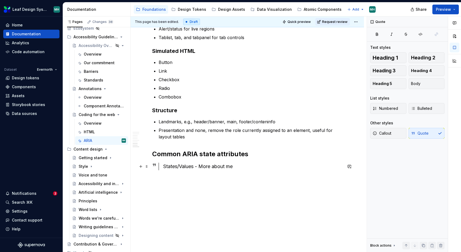
click at [179, 168] on div "States/Values - More about me" at bounding box center [252, 167] width 179 height 8
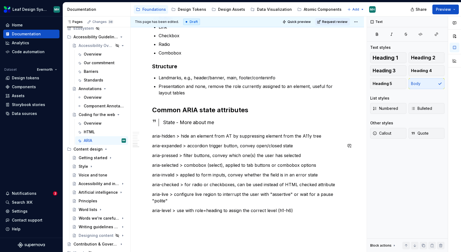
scroll to position [567, 0]
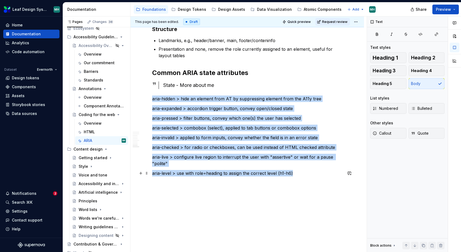
click at [296, 174] on p "aria-level > use with role=heading to assign the correct level (h1-h6)" at bounding box center [247, 173] width 190 height 6
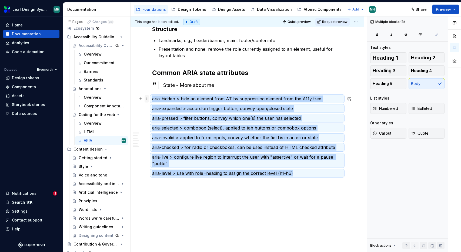
click at [147, 100] on span at bounding box center [146, 99] width 4 height 8
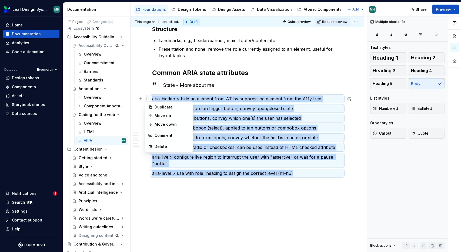
click at [147, 100] on span at bounding box center [146, 99] width 4 height 8
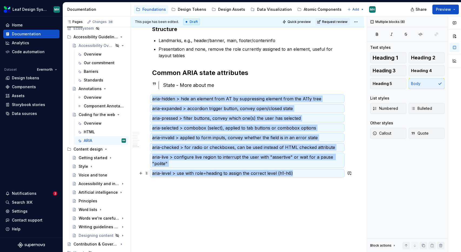
click at [285, 172] on p "aria-level > use with role=heading to assign the correct level (h1-h6)" at bounding box center [247, 173] width 190 height 6
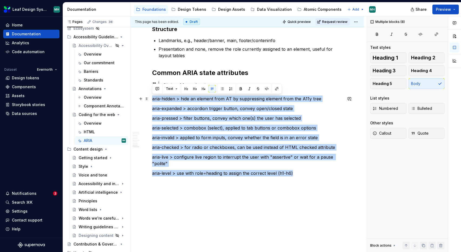
drag, startPoint x: 300, startPoint y: 175, endPoint x: 152, endPoint y: 100, distance: 166.2
click at [221, 87] on button "button" at bounding box center [222, 89] width 8 height 8
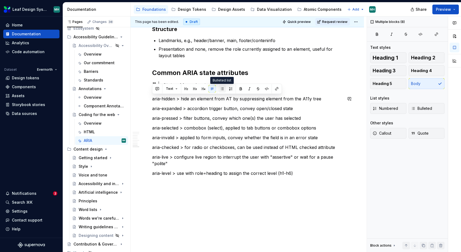
scroll to position [565, 0]
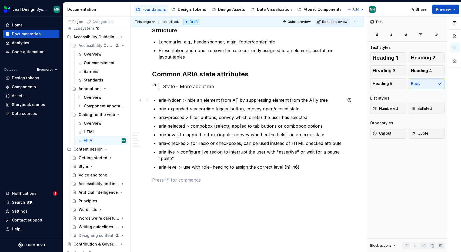
click at [182, 102] on p "aria-hidden > hide an element from AT by suppressing element from the A11y tree" at bounding box center [250, 100] width 184 height 6
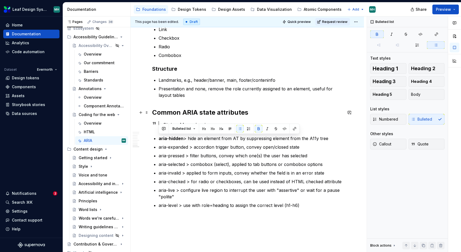
scroll to position [527, 0]
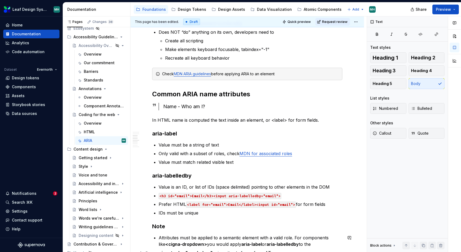
scroll to position [0, 0]
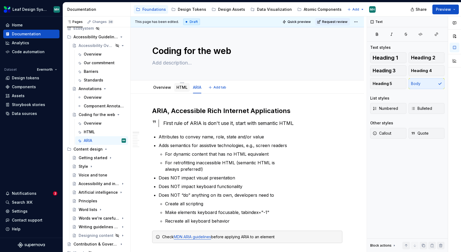
click at [179, 86] on link "HTML" at bounding box center [181, 87] width 11 height 5
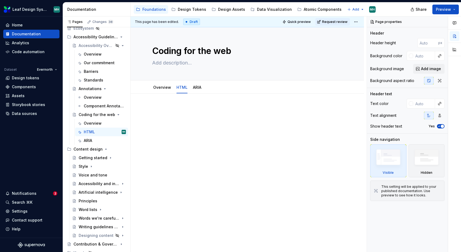
type textarea "*"
click at [188, 113] on p at bounding box center [247, 110] width 190 height 6
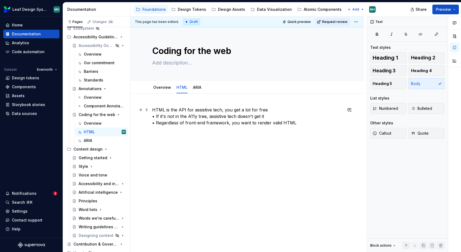
click at [152, 110] on p "HTML is the API for assistive tech, you get a lot for free • If it's not in the…" at bounding box center [247, 116] width 190 height 19
click at [151, 110] on div "HTML is the API for assistive tech, you get a lot for free If it's not in the A…" at bounding box center [246, 154] width 233 height 121
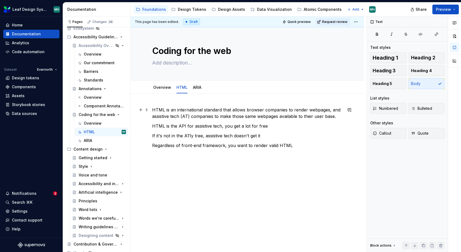
click at [179, 118] on p "HTML is an international standard that allows browser companies to render webpa…" at bounding box center [247, 113] width 190 height 13
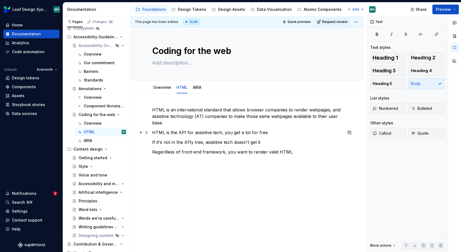
click at [224, 134] on p "HTML is the API for assistive tech, you get a lot for free" at bounding box center [247, 132] width 190 height 6
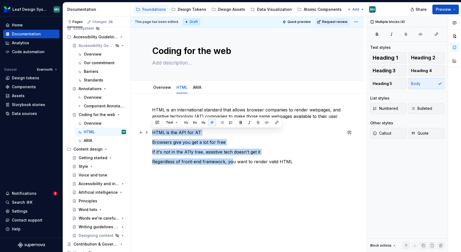
drag, startPoint x: 230, startPoint y: 162, endPoint x: 153, endPoint y: 132, distance: 82.3
click at [153, 132] on div "HTML is an international standard that allows browser companies to render webpa…" at bounding box center [247, 136] width 190 height 58
click at [221, 122] on button "button" at bounding box center [222, 123] width 8 height 8
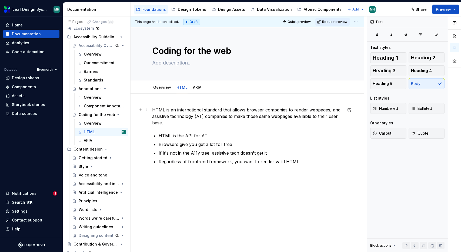
click at [220, 121] on p "HTML is an international standard that allows browser companies to render webpa…" at bounding box center [247, 116] width 190 height 19
click at [256, 197] on div "HTML is an international standard that allows browser companies to render webpa…" at bounding box center [246, 170] width 233 height 153
click at [171, 110] on p "HTML is an international standard that allows browser companies to render webpa…" at bounding box center [247, 116] width 190 height 19
click at [184, 117] on p "HTML is an international standard that allows browser companies to render webpa…" at bounding box center [247, 116] width 190 height 19
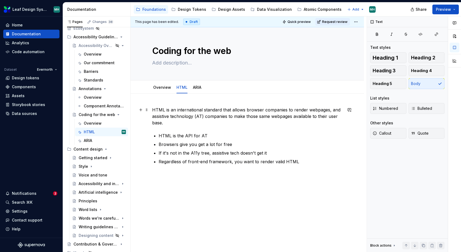
click at [152, 110] on p "HTML is an international standard that allows browser companies to render webpa…" at bounding box center [247, 116] width 190 height 19
click at [174, 111] on p "The HTML is an international standard that allows browser companies to render w…" at bounding box center [247, 116] width 190 height 19
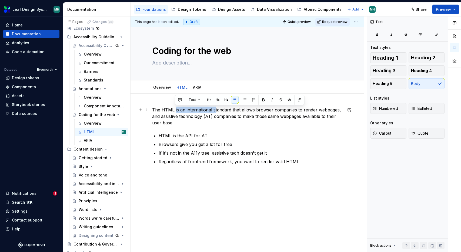
click at [213, 111] on p "The HTML is an international standard that allows browser companies to render w…" at bounding box center [247, 116] width 190 height 19
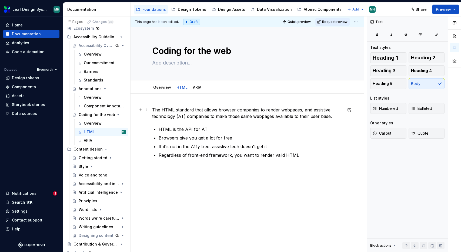
click at [195, 110] on p "The HTML standard that allows browser companies to render webpages, and assisti…" at bounding box center [247, 113] width 190 height 13
click at [212, 87] on button "Add tab" at bounding box center [218, 88] width 22 height 8
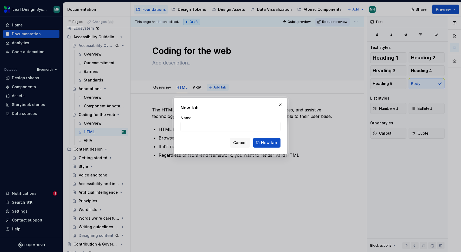
type textarea "*"
type input "Page setup"
click at [268, 143] on span "New tab" at bounding box center [269, 142] width 16 height 5
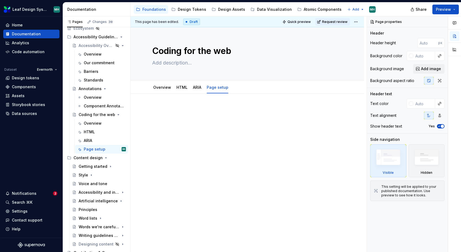
type textarea "*"
click at [204, 112] on p at bounding box center [247, 110] width 190 height 6
paste div
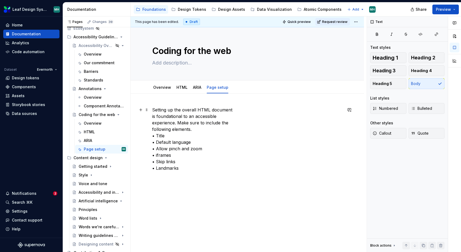
click at [195, 130] on p "Setting up the overall HTML document is foundational to an accessible experienc…" at bounding box center [247, 139] width 190 height 65
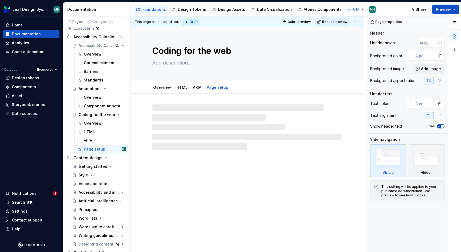
type textarea "*"
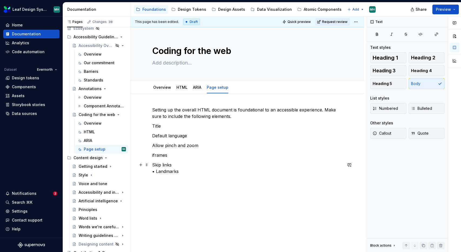
click at [155, 171] on p "Skip links • Landmarks" at bounding box center [247, 168] width 190 height 13
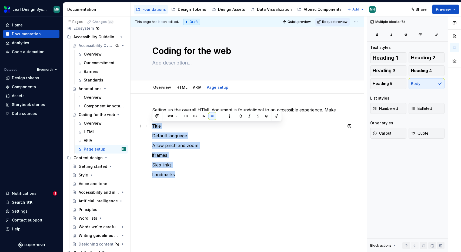
drag, startPoint x: 181, startPoint y: 175, endPoint x: 151, endPoint y: 126, distance: 57.2
click at [151, 126] on div "Setting up the overall HTML document is foundational to an accessible experienc…" at bounding box center [246, 177] width 233 height 166
click at [221, 117] on button "button" at bounding box center [222, 116] width 8 height 8
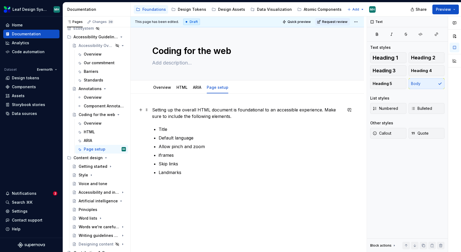
click at [290, 111] on p "Setting up the overall HTML document is foundational to an accessible experienc…" at bounding box center [247, 113] width 190 height 13
click at [222, 118] on p "Setting up the overall HTML document is foundational to an accessible experienc…" at bounding box center [247, 113] width 190 height 13
click at [200, 174] on p "Landmarks" at bounding box center [250, 172] width 184 height 6
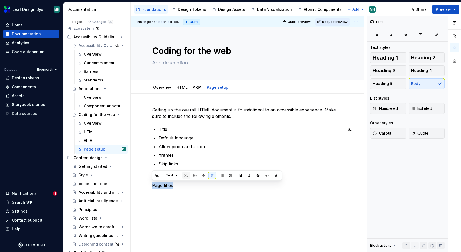
click at [186, 174] on button "button" at bounding box center [186, 176] width 8 height 8
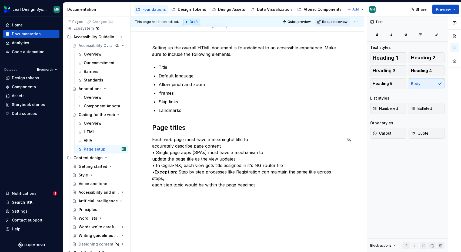
scroll to position [73, 0]
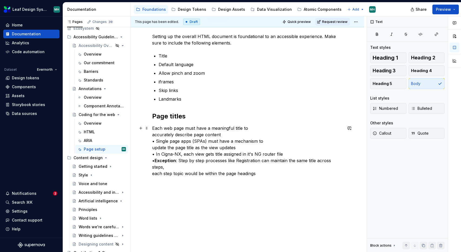
click at [297, 153] on p "Each web page must have a meaningful title to accurately describe page content …" at bounding box center [247, 151] width 190 height 52
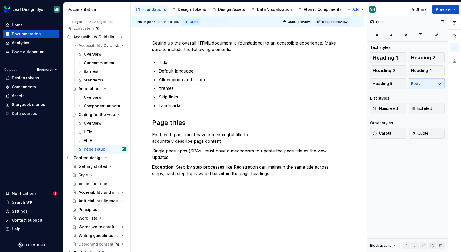
scroll to position [60, 0]
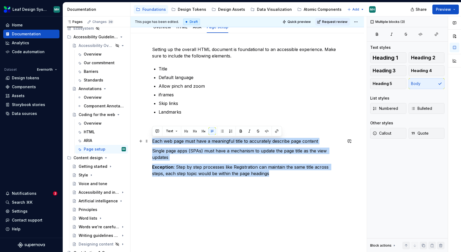
drag, startPoint x: 265, startPoint y: 169, endPoint x: 150, endPoint y: 143, distance: 117.9
click at [150, 143] on div "Setting up the overall HTML document is foundational to an accessible experienc…" at bounding box center [246, 146] width 233 height 226
click at [221, 132] on button "button" at bounding box center [222, 131] width 8 height 8
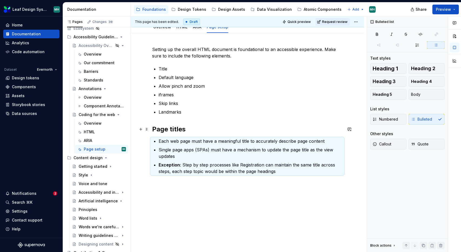
click at [198, 133] on h2 "Page titles" at bounding box center [247, 129] width 190 height 9
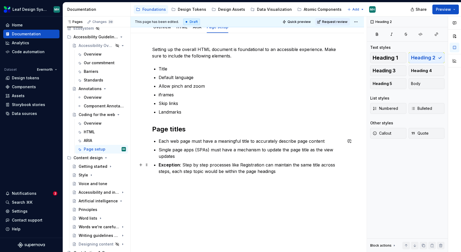
click at [158, 167] on div "Setting up the overall HTML document is foundational to an accessible experienc…" at bounding box center [247, 110] width 190 height 128
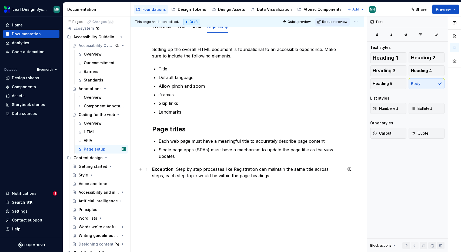
click at [174, 170] on p "Exception : Step by step processes like Registration can maintain the same titl…" at bounding box center [247, 172] width 190 height 13
click at [162, 171] on strong "Exception" at bounding box center [162, 169] width 21 height 5
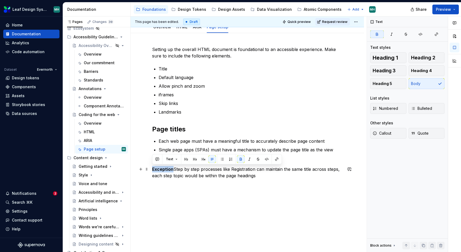
click at [162, 171] on strong "Exception" at bounding box center [162, 169] width 21 height 5
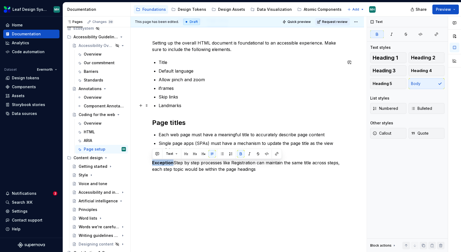
scroll to position [67, 0]
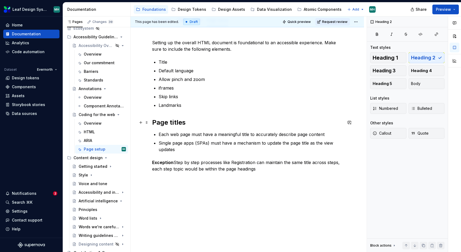
click at [152, 122] on h2 "Page titles" at bounding box center [247, 122] width 190 height 9
click at [175, 162] on p "Exception Step by step processes like Registration can maintain the same title …" at bounding box center [247, 165] width 190 height 13
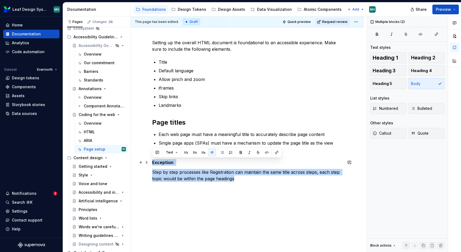
drag, startPoint x: 237, startPoint y: 178, endPoint x: 153, endPoint y: 164, distance: 86.1
click at [153, 164] on div "Setting up the overall HTML document is foundational to an accessible experienc…" at bounding box center [247, 110] width 190 height 143
click at [173, 153] on button "Text" at bounding box center [171, 153] width 16 height 8
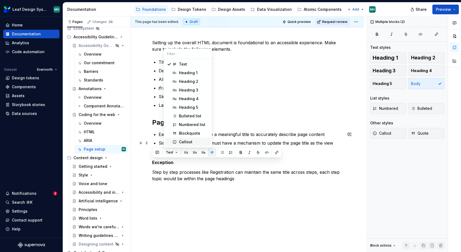
click at [185, 141] on div "Callout" at bounding box center [185, 141] width 13 height 5
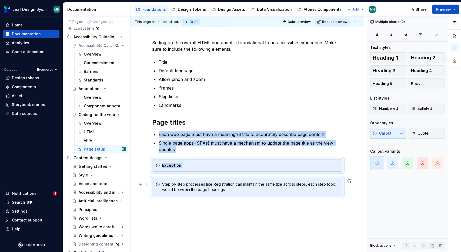
click at [224, 190] on div "Step by step processes like Registration can maintain the same title across ste…" at bounding box center [250, 187] width 177 height 11
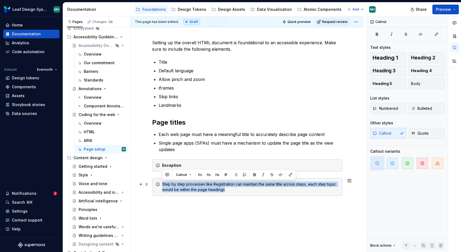
drag, startPoint x: 228, startPoint y: 190, endPoint x: 162, endPoint y: 185, distance: 65.8
click at [162, 185] on div "Step by step processes like Registration can maintain the same title across ste…" at bounding box center [250, 187] width 177 height 11
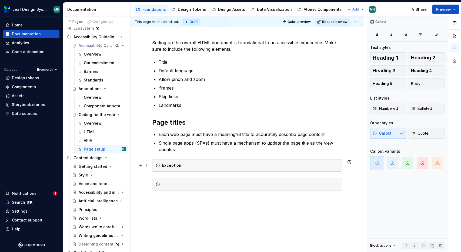
click at [189, 163] on div "Exception" at bounding box center [250, 165] width 177 height 5
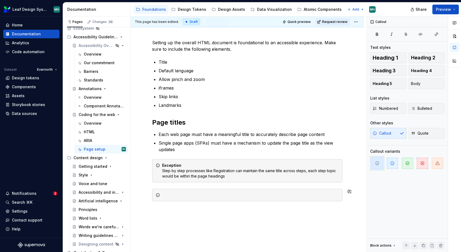
click at [177, 212] on div "Setting up the overall HTML document is foundational to an accessible experienc…" at bounding box center [246, 154] width 233 height 257
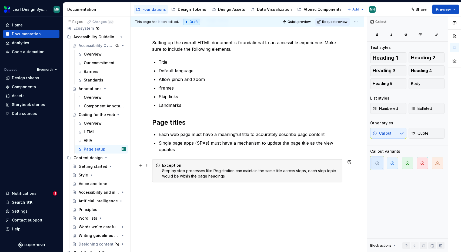
click at [168, 177] on div "Exception Step by step processes like Registration can maintain the same title …" at bounding box center [250, 171] width 177 height 16
click at [190, 177] on div "Exception Step by step processes like Registration can maintain the same title …" at bounding box center [250, 171] width 177 height 16
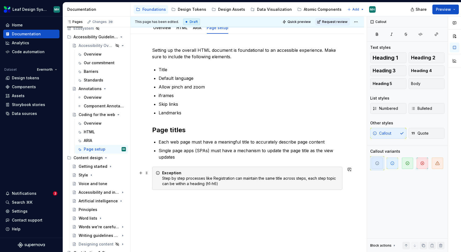
scroll to position [60, 0]
click at [230, 195] on div "Setting up the overall HTML document is foundational to an accessible experienc…" at bounding box center [247, 122] width 190 height 150
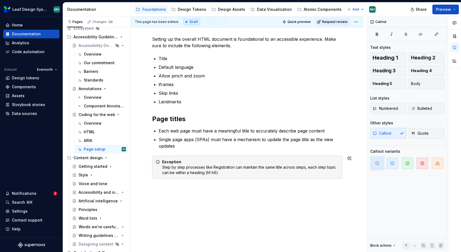
scroll to position [79, 0]
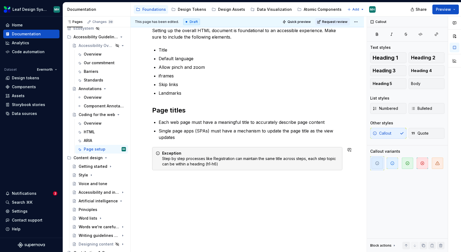
click at [230, 195] on div "Setting up the overall HTML document is foundational to an accessible experienc…" at bounding box center [246, 133] width 233 height 238
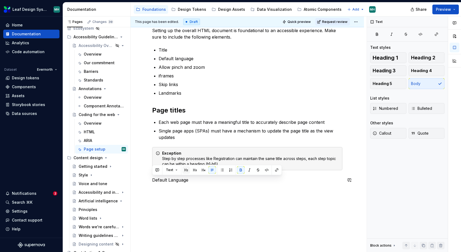
click at [185, 171] on button "button" at bounding box center [186, 170] width 8 height 8
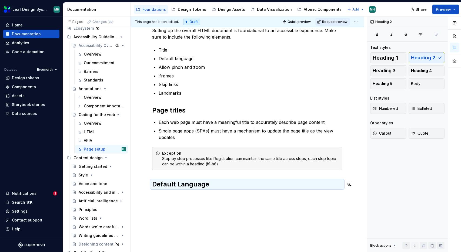
click at [154, 201] on div "Setting up the overall HTML document is foundational to an accessible experienc…" at bounding box center [246, 142] width 233 height 256
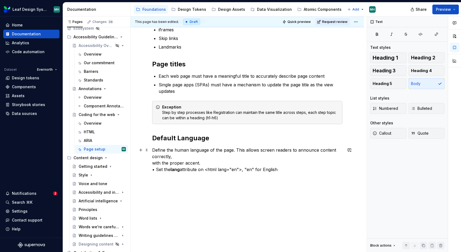
scroll to position [128, 0]
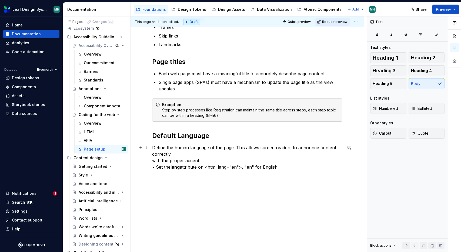
click at [155, 167] on p "Define the human language of the page. This allows screen readers to announce c…" at bounding box center [247, 157] width 190 height 26
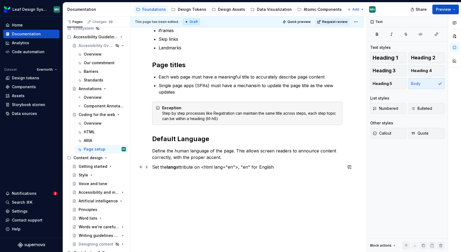
click at [239, 168] on p "Set the lang attribute on <html lang="en">, "en" for English" at bounding box center [247, 167] width 190 height 6
click at [157, 168] on p "Set the lang attribute on <html lang="en">, "en" for English" at bounding box center [247, 167] width 190 height 6
click at [151, 167] on div "Setting up the overall HTML document is foundational to an accessible experienc…" at bounding box center [246, 110] width 233 height 283
click at [153, 167] on p "Set the lang attribute on <html lang="en">, "en" for English" at bounding box center [247, 167] width 190 height 6
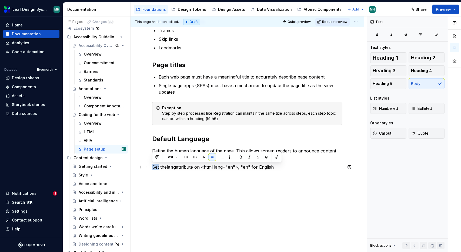
click at [153, 167] on p "Set the lang attribute on <html lang="en">, "en" for English" at bounding box center [247, 167] width 190 height 6
click at [222, 157] on button "button" at bounding box center [222, 157] width 8 height 8
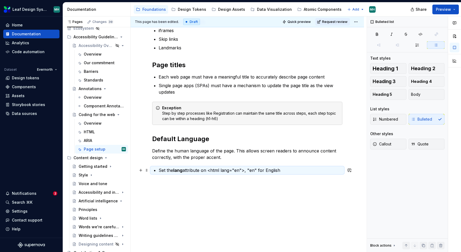
click at [209, 171] on p "Set the lang attribute on <html lang="en">, "en" for English" at bounding box center [250, 170] width 184 height 6
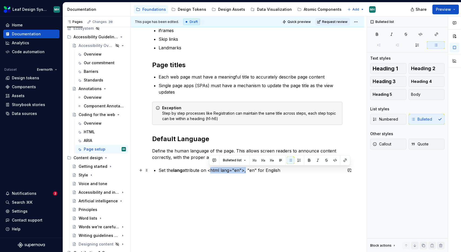
click at [244, 171] on p "Set the lang attribute on <html lang="en">, "en" for English" at bounding box center [250, 170] width 184 height 6
click at [333, 160] on button "button" at bounding box center [335, 161] width 8 height 8
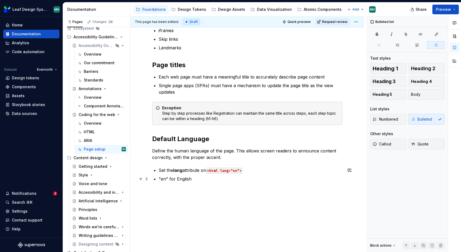
click at [198, 178] on p ""en" for English" at bounding box center [250, 179] width 184 height 6
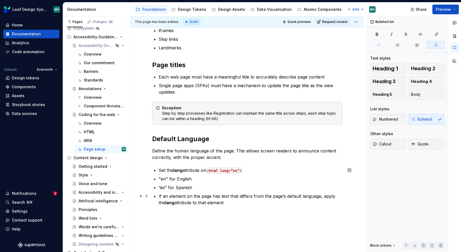
click at [158, 196] on p "If an element on the page has text that differs from the page’s default languag…" at bounding box center [250, 199] width 184 height 13
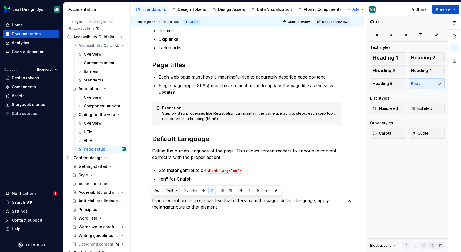
click at [176, 191] on button "Text" at bounding box center [171, 191] width 16 height 8
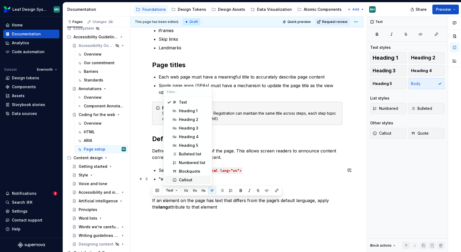
click at [185, 181] on div "Callout" at bounding box center [185, 179] width 13 height 5
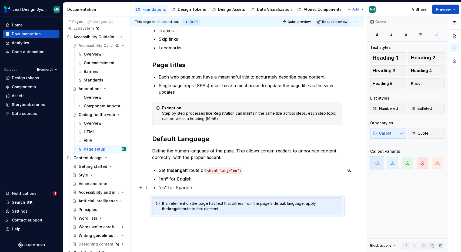
click at [202, 190] on p "“es” for Spanish" at bounding box center [250, 187] width 184 height 6
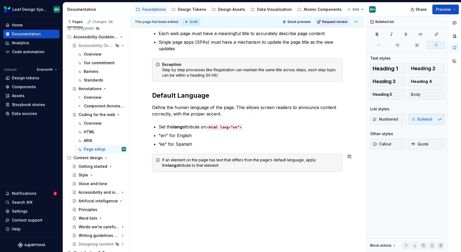
scroll to position [170, 0]
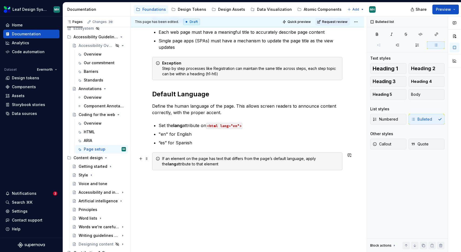
click at [163, 159] on div "If an element on the page has text that differs from the page’s default languag…" at bounding box center [250, 161] width 177 height 11
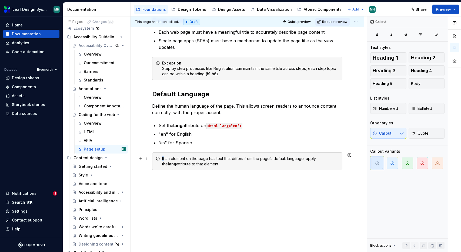
click at [163, 159] on div "If an element on the page has text that differs from the page’s default languag…" at bounding box center [250, 161] width 177 height 11
click at [183, 159] on div "For element on the page has text that differs from the page’s default language,…" at bounding box center [250, 161] width 177 height 11
click at [286, 158] on div "For element’s with text that differs from the page’s default language, apply th…" at bounding box center [250, 161] width 177 height 11
click at [284, 160] on div "For element’s with text that differs from the page’s default language, specify …" at bounding box center [250, 161] width 177 height 11
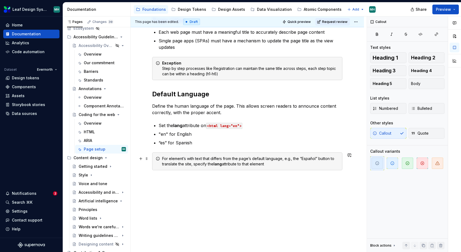
click at [186, 159] on div "For element’s with text that differs from the page’s default language, e.g., th…" at bounding box center [250, 161] width 177 height 11
click at [280, 166] on div "For element with text that differs from the page’s default language, e.g., the …" at bounding box center [250, 161] width 177 height 11
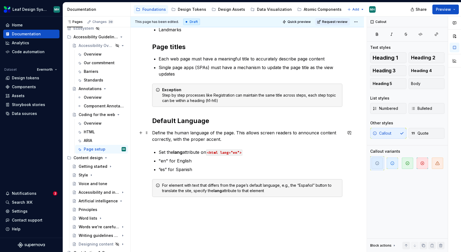
scroll to position [152, 0]
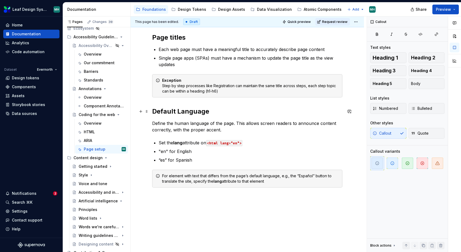
click at [177, 112] on h2 "Default Language" at bounding box center [247, 111] width 190 height 9
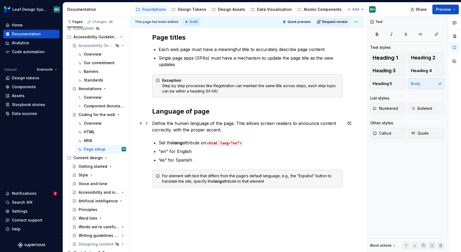
click at [174, 124] on p "Define the human language of the page. This allows screen readers to announce c…" at bounding box center [247, 126] width 190 height 13
click at [161, 177] on div "For element with text that differs from the page’s default language, e.g., the …" at bounding box center [247, 179] width 190 height 18
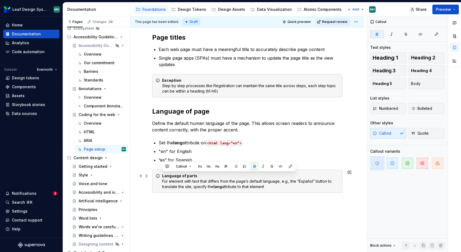
click at [212, 184] on div "Language of parts For element with text that differs from the page’s default la…" at bounding box center [250, 181] width 177 height 16
click at [183, 182] on div "Language of parts For element with text that differs from the page’s default la…" at bounding box center [250, 181] width 177 height 16
click at [189, 181] on div "Language of parts For elements with text that differs from the page’s default l…" at bounding box center [250, 181] width 177 height 16
click at [162, 182] on div "Language of parts For elements whose text that differs from the page’s default …" at bounding box center [250, 181] width 177 height 16
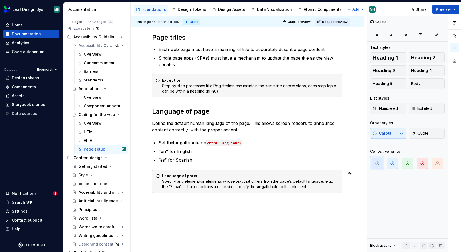
click at [177, 182] on div "Language of parts Specify any elementFor elements whose text that differs from …" at bounding box center [250, 181] width 177 height 16
click at [229, 181] on div "Language of parts Specify the language for any elementFor elements whose text t…" at bounding box center [250, 181] width 177 height 16
click at [233, 189] on div "Language of parts Specify the language for any element with text that differs f…" at bounding box center [250, 181] width 177 height 16
click at [177, 187] on div "Language of parts Specify the language for any element with text that differs f…" at bounding box center [250, 181] width 177 height 16
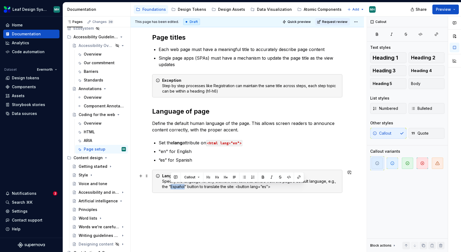
copy div "Español"
click at [289, 188] on div "Language of parts Specify the language for any element with text that differs f…" at bounding box center [250, 181] width 177 height 16
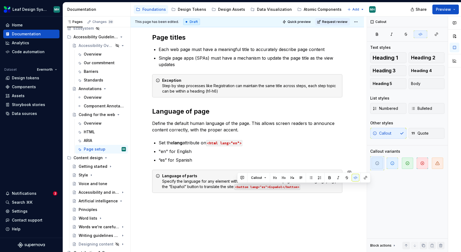
click at [280, 224] on div "Setting up the overall HTML document is foundational to an accessible experienc…" at bounding box center [246, 108] width 233 height 334
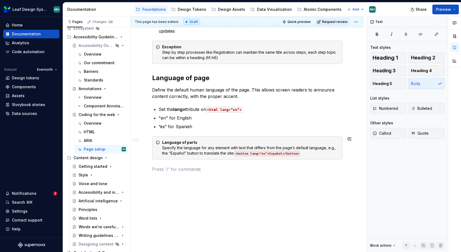
scroll to position [188, 0]
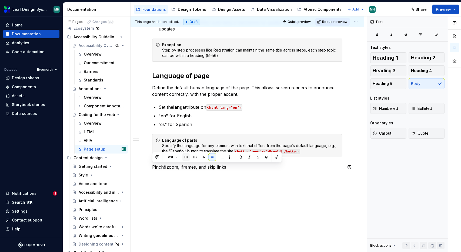
click at [184, 157] on button "button" at bounding box center [186, 157] width 8 height 8
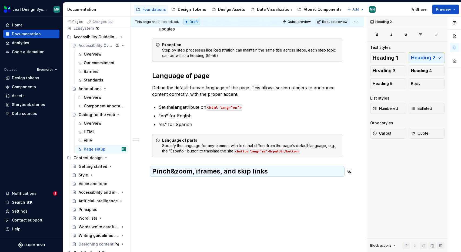
scroll to position [193, 0]
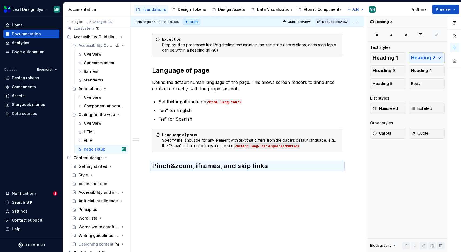
click at [181, 178] on div "Setting up the overall HTML document is foundational to an accessible experienc…" at bounding box center [246, 76] width 233 height 352
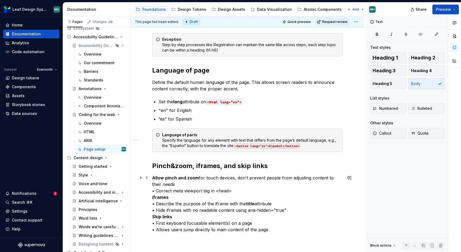
click at [199, 178] on p "Allow pinch and zoom for touch devices, don't prevent people from adjusting con…" at bounding box center [247, 204] width 190 height 58
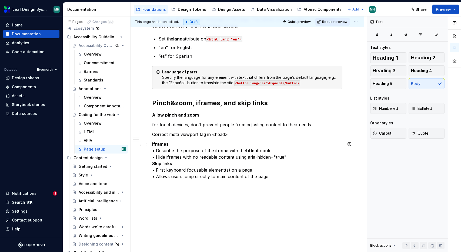
scroll to position [257, 0]
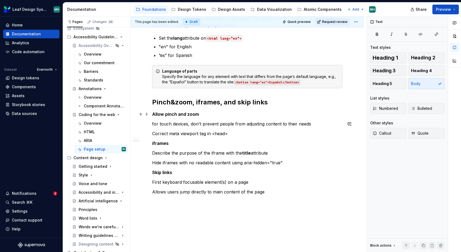
click at [205, 115] on p "Allow pinch and zoom" at bounding box center [247, 114] width 190 height 6
click at [192, 104] on button "button" at bounding box center [195, 104] width 8 height 8
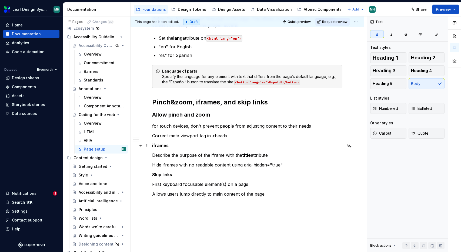
click at [161, 145] on strong "iframes" at bounding box center [160, 145] width 16 height 5
click at [194, 136] on button "button" at bounding box center [195, 136] width 8 height 8
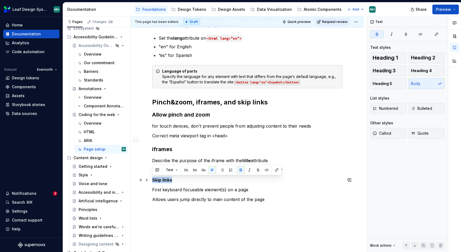
drag, startPoint x: 175, startPoint y: 181, endPoint x: 150, endPoint y: 181, distance: 24.6
click at [150, 181] on div "Setting up the overall HTML document is foundational to an accessible experienc…" at bounding box center [246, 61] width 233 height 448
click at [194, 170] on button "button" at bounding box center [195, 170] width 8 height 8
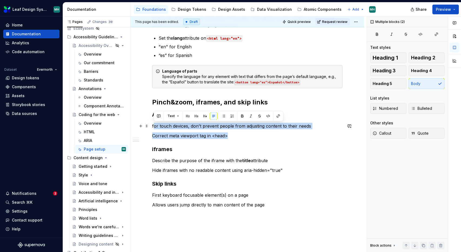
drag, startPoint x: 231, startPoint y: 136, endPoint x: 153, endPoint y: 127, distance: 77.7
click at [153, 127] on div "Setting up the overall HTML document is foundational to an accessible experienc…" at bounding box center [247, 29] width 190 height 358
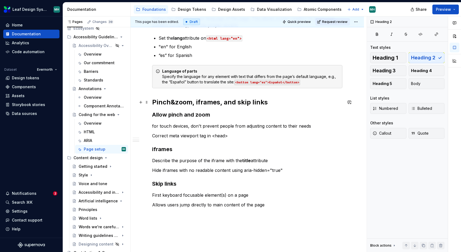
click at [277, 104] on h2 "Pinch&zoom, iframes, and skip links" at bounding box center [247, 102] width 190 height 9
click at [154, 127] on p "for touch devices, don't prevent people from adjusting content to their needs" at bounding box center [247, 126] width 190 height 6
click at [229, 136] on p "Correct meta viewport tag in <head>" at bounding box center [247, 136] width 190 height 6
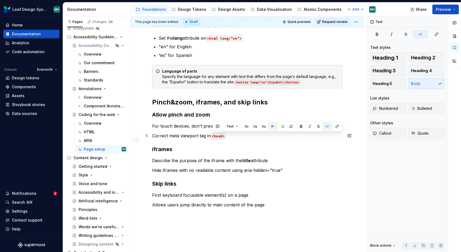
click at [238, 136] on p "Correct meta viewport tag in <head>" at bounding box center [247, 136] width 190 height 6
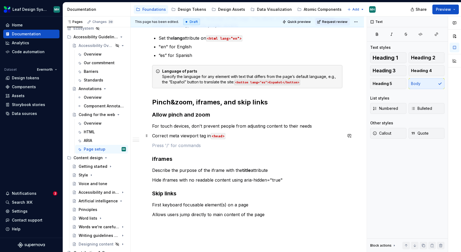
click at [237, 135] on p "Correct meta viewport tag in <head>" at bounding box center [247, 136] width 190 height 6
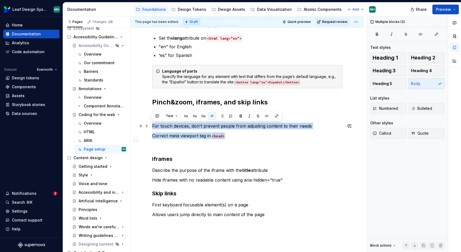
drag, startPoint x: 233, startPoint y: 138, endPoint x: 150, endPoint y: 128, distance: 83.4
click at [150, 128] on div "Setting up the overall HTML document is foundational to an accessible experienc…" at bounding box center [246, 68] width 233 height 463
click at [222, 116] on button "button" at bounding box center [222, 116] width 8 height 8
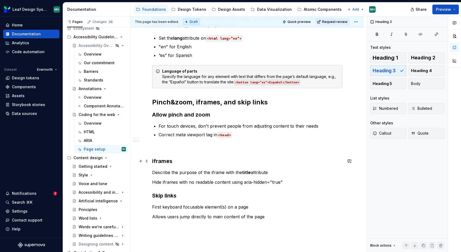
click at [206, 157] on h3 "iframes" at bounding box center [247, 161] width 190 height 8
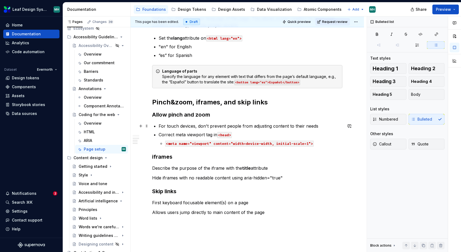
click at [324, 127] on p "For touch devices, don't prevent people from adjusting content to their needs" at bounding box center [250, 126] width 184 height 6
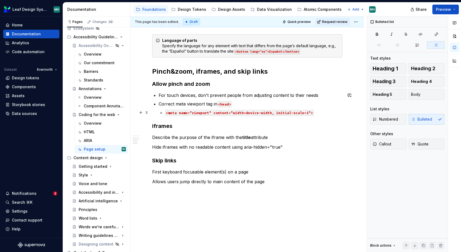
scroll to position [289, 0]
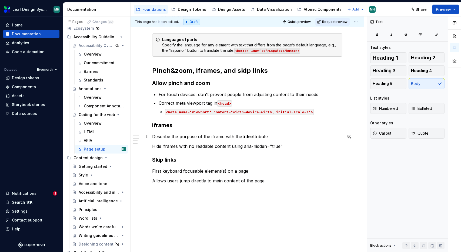
click at [274, 136] on p "Describe the purpose of the iframe with the title attribute" at bounding box center [247, 136] width 190 height 6
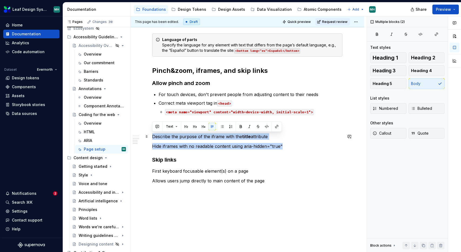
drag, startPoint x: 284, startPoint y: 146, endPoint x: 153, endPoint y: 135, distance: 131.9
click at [153, 135] on div "Setting up the overall HTML document is foundational to an accessible experienc…" at bounding box center [247, 1] width 190 height 366
click at [221, 127] on button "button" at bounding box center [222, 127] width 8 height 8
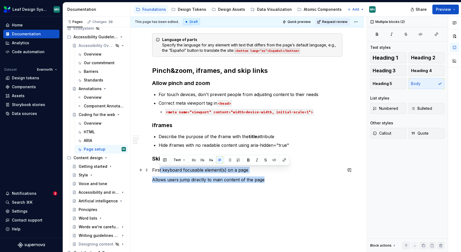
drag, startPoint x: 266, startPoint y: 181, endPoint x: 149, endPoint y: 171, distance: 117.2
click at [152, 171] on div "Setting up the overall HTML document is foundational to an accessible experienc…" at bounding box center [247, 3] width 190 height 371
click at [221, 159] on button "button" at bounding box center [222, 160] width 8 height 8
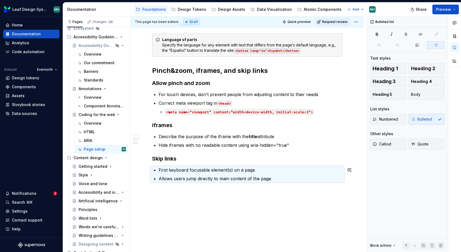
click at [207, 209] on div "Setting up the overall HTML document is foundational to an accessible experienc…" at bounding box center [246, 34] width 233 height 459
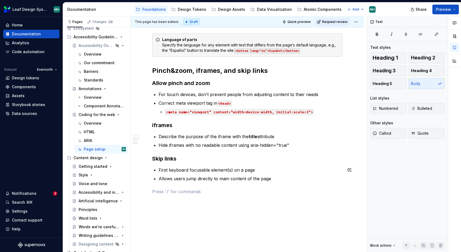
type textarea "*"
click at [183, 181] on button "button" at bounding box center [186, 182] width 8 height 8
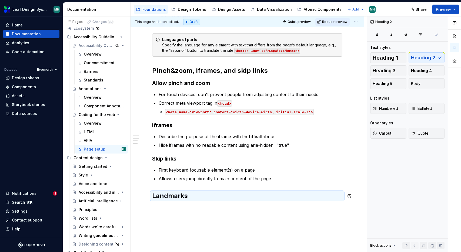
click at [183, 211] on div "Setting up the overall HTML document is foundational to an accessible experienc…" at bounding box center [246, 43] width 233 height 477
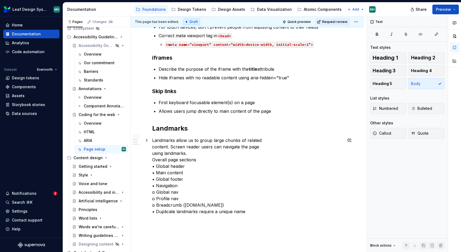
scroll to position [401, 0]
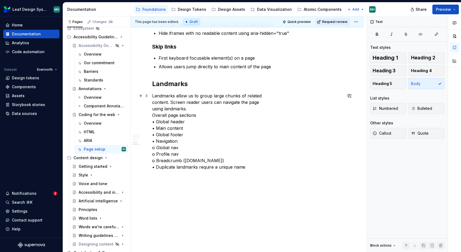
click at [190, 167] on p "Landmarks allow us to group large chunks of related content. Screen reader user…" at bounding box center [247, 132] width 190 height 78
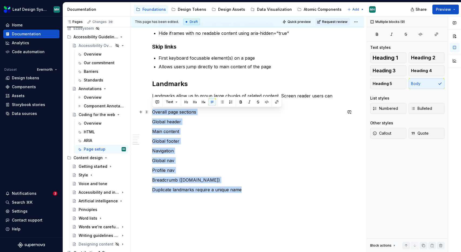
drag, startPoint x: 247, startPoint y: 191, endPoint x: 151, endPoint y: 113, distance: 123.9
click at [223, 101] on button "button" at bounding box center [222, 102] width 8 height 8
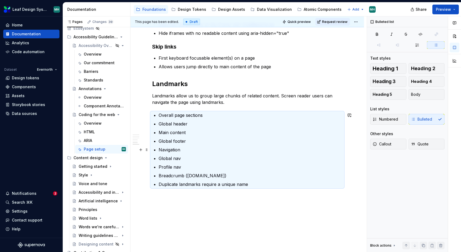
click at [182, 149] on p "Navigation" at bounding box center [250, 150] width 184 height 6
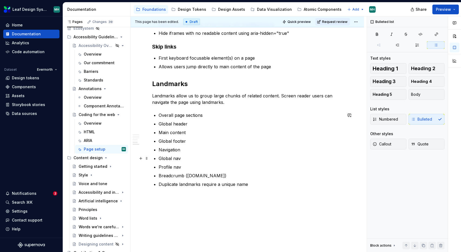
click at [160, 159] on p "Global nav" at bounding box center [250, 158] width 184 height 6
click at [159, 167] on p "Profile nav" at bounding box center [250, 167] width 184 height 6
click at [160, 175] on p "Breadcrumb ([DOMAIN_NAME])" at bounding box center [250, 175] width 184 height 6
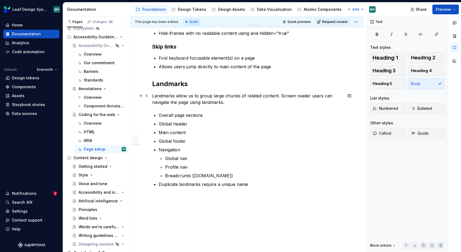
click at [231, 103] on p "Landmarks allow us to group large chunks of related content. Screen reader user…" at bounding box center [247, 99] width 190 height 13
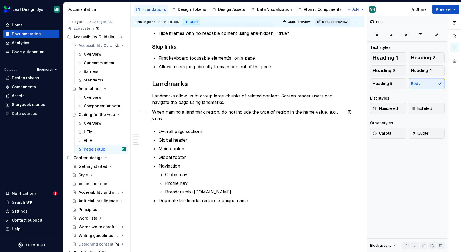
click at [220, 113] on p "When naming a landmark region, do not include the type of region in the name va…" at bounding box center [247, 115] width 190 height 13
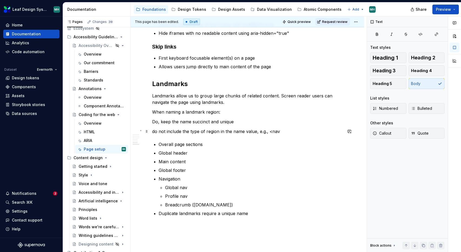
click at [155, 132] on p "do not include the type of region in the name value, e.g., <nav" at bounding box center [247, 131] width 190 height 6
click at [241, 122] on p "Do, keep the name succinct and unique" at bounding box center [247, 122] width 190 height 6
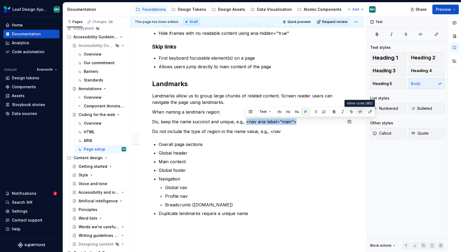
click at [358, 112] on button "button" at bounding box center [360, 112] width 8 height 8
click at [290, 132] on p "Do not include the type of region in the name value, e.g., <nav" at bounding box center [247, 131] width 190 height 6
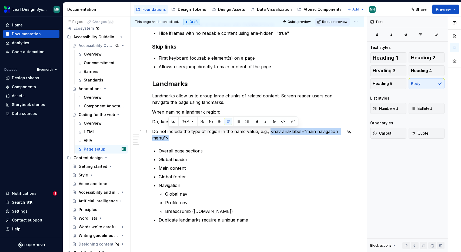
click at [270, 132] on p "Do not include the type of region in the name value, e.g., <nav aria-label=”mai…" at bounding box center [247, 134] width 190 height 13
click at [195, 138] on p "Do not include the type of region in the name value, e.g., <nav aria-label=”mai…" at bounding box center [247, 134] width 190 height 13
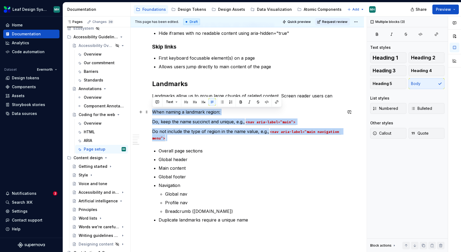
drag, startPoint x: 172, startPoint y: 138, endPoint x: 151, endPoint y: 112, distance: 33.3
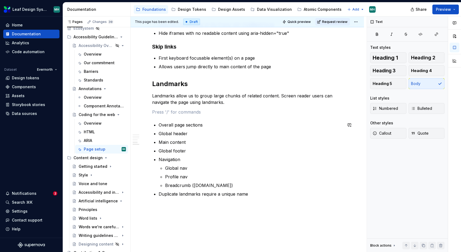
click at [251, 194] on p "Duplicate landmarks require a unique name" at bounding box center [250, 194] width 184 height 6
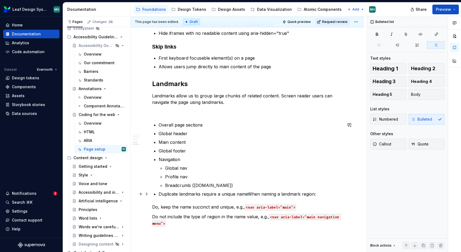
click at [247, 195] on p "Duplicate landmarks require a unique nameWhen naming a landmark region:" at bounding box center [250, 194] width 184 height 6
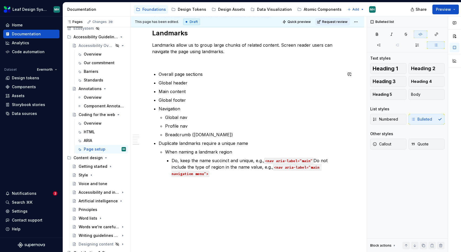
scroll to position [460, 0]
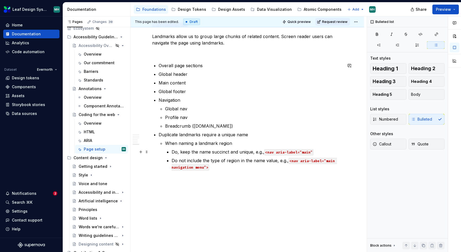
click at [174, 152] on p "Do, keep the name succinct and unique, e.g., <nav aria-label=”main”" at bounding box center [256, 152] width 171 height 6
click at [171, 162] on p "Do not include the type of region in the name value, e.g., <nav aria-label=”mai…" at bounding box center [256, 163] width 171 height 13
click at [184, 161] on p "Do not include the type of region in the name value, e.g., <nav aria-label=”mai…" at bounding box center [256, 163] width 171 height 13
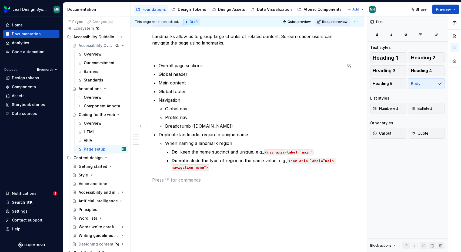
click at [235, 124] on p "Breadcrumb ([DOMAIN_NAME])" at bounding box center [253, 126] width 177 height 6
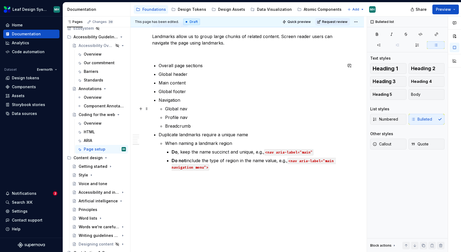
click at [184, 110] on p "Global nav" at bounding box center [253, 109] width 177 height 6
click at [183, 117] on p "Profile nav" at bounding box center [253, 117] width 177 height 6
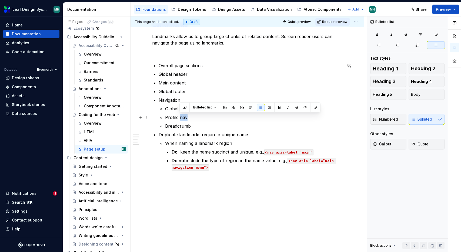
click at [183, 117] on p "Profile nav" at bounding box center [253, 117] width 177 height 6
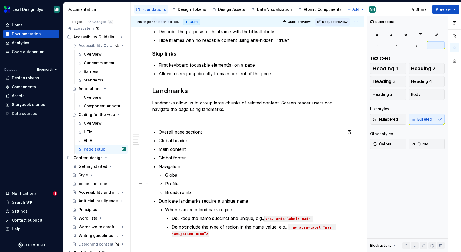
scroll to position [392, 0]
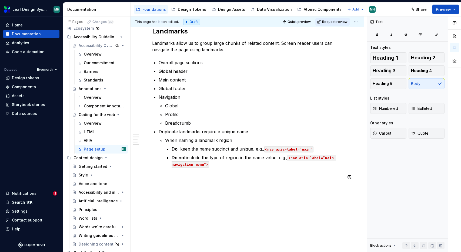
scroll to position [463, 0]
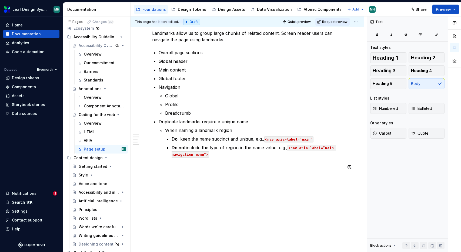
click at [184, 158] on button "button" at bounding box center [186, 157] width 8 height 8
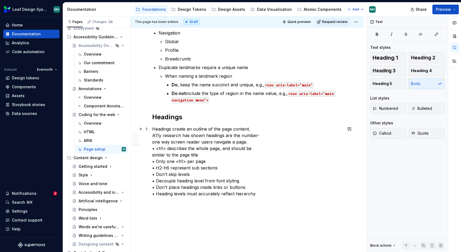
scroll to position [519, 0]
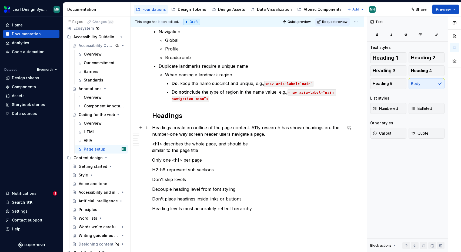
click at [255, 127] on p "Headings create an outline of the page content. A11y research has shown heading…" at bounding box center [247, 130] width 190 height 13
click at [167, 135] on p "Headings create an outline of the page content. Accessibility research has show…" at bounding box center [247, 130] width 190 height 13
click at [283, 134] on p "Headings create an outline of the page content. Accessibility research has show…" at bounding box center [247, 130] width 190 height 13
click at [264, 209] on p "Heading levels must accurately reflect hierarchy" at bounding box center [247, 208] width 190 height 6
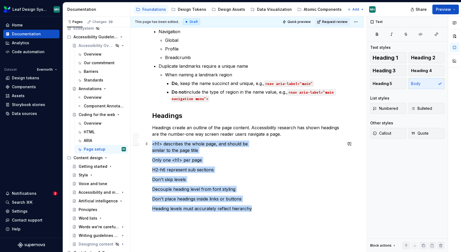
click at [153, 144] on p "<h1> describes the whole page, and should be similar to the page title" at bounding box center [247, 147] width 190 height 13
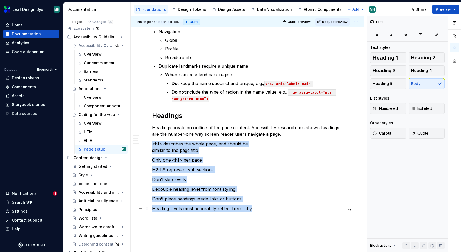
click at [251, 208] on p "Heading levels must accurately reflect hierarchy" at bounding box center [247, 208] width 190 height 6
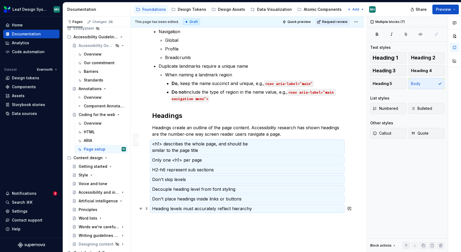
click at [277, 207] on p "Heading levels must accurately reflect hierarchy" at bounding box center [247, 208] width 190 height 6
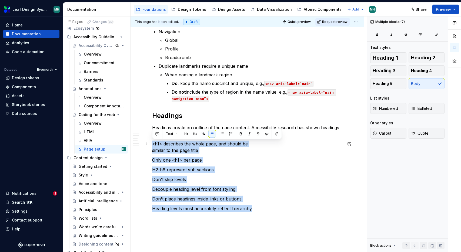
drag, startPoint x: 251, startPoint y: 209, endPoint x: 153, endPoint y: 144, distance: 117.5
click at [222, 133] on button "button" at bounding box center [222, 134] width 8 height 8
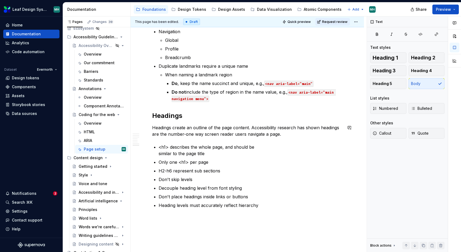
scroll to position [557, 0]
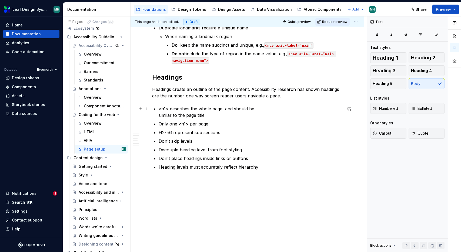
click at [206, 114] on p "<h1> describes the whole page, and should be similar to the page title" at bounding box center [250, 112] width 184 height 13
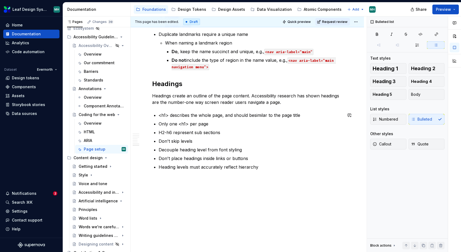
scroll to position [551, 0]
click at [264, 166] on p "Heading levels must accurately reflect hierarchy" at bounding box center [250, 167] width 184 height 6
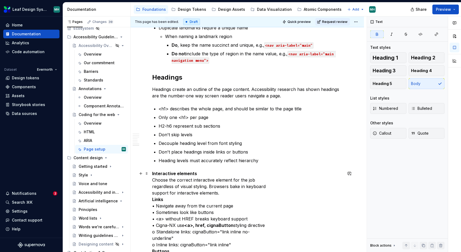
click at [208, 171] on p "Interactive elements Choose the correct interactive element for the job regardl…" at bounding box center [247, 231] width 190 height 123
click at [185, 163] on button "button" at bounding box center [186, 164] width 8 height 8
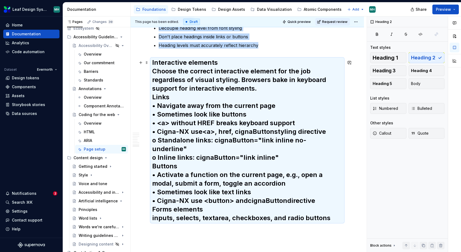
scroll to position [669, 0]
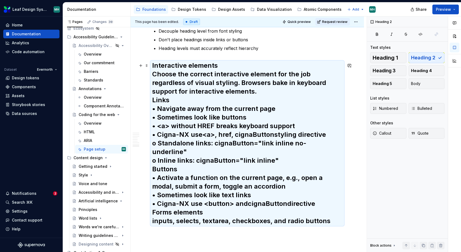
click at [241, 86] on h2 "Interactive elements Choose the correct interactive element for the job regardl…" at bounding box center [247, 143] width 190 height 164
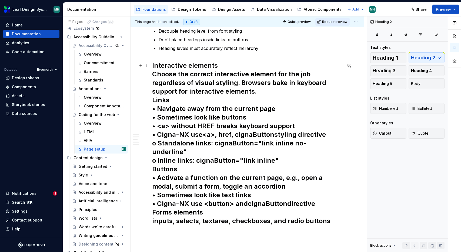
click at [238, 74] on h2 "Interactive elements Choose the correct interactive element for the job regardl…" at bounding box center [247, 143] width 190 height 164
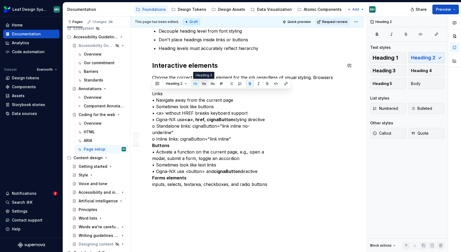
click at [204, 84] on button "button" at bounding box center [204, 84] width 8 height 8
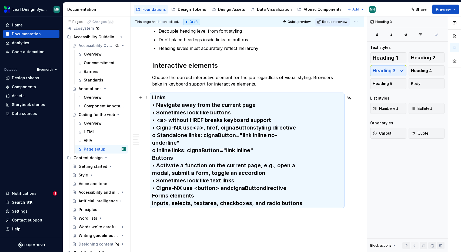
click at [157, 105] on h3 "Links • Navigate away from the current page • Sometimes look like buttons • <a>…" at bounding box center [247, 150] width 190 height 113
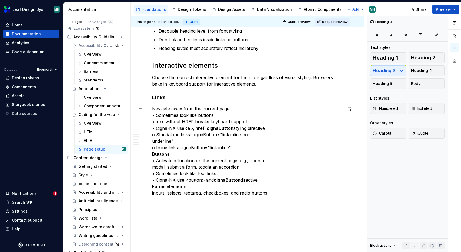
click at [153, 155] on strong "Buttons" at bounding box center [160, 153] width 17 height 5
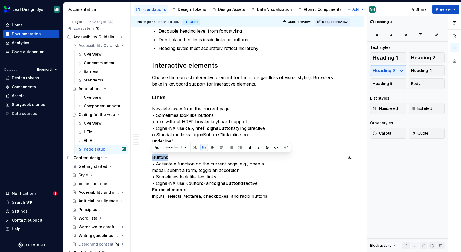
click at [205, 148] on button "button" at bounding box center [204, 148] width 8 height 8
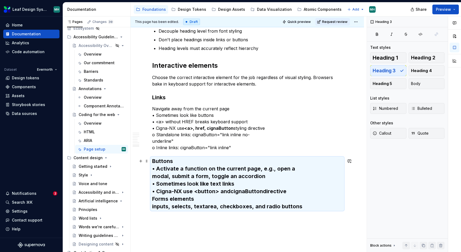
click at [154, 170] on h3 "Buttons • Activate a function on the current page, e.g., open a modal, submit a…" at bounding box center [247, 183] width 190 height 53
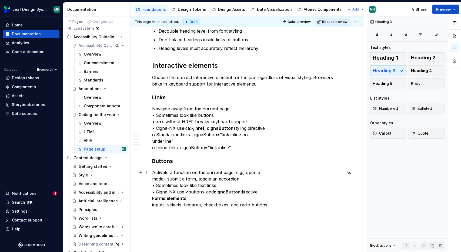
click at [152, 199] on strong "Forms elements" at bounding box center [169, 198] width 34 height 5
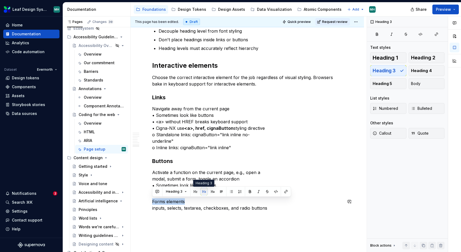
click at [203, 191] on button "button" at bounding box center [204, 192] width 8 height 8
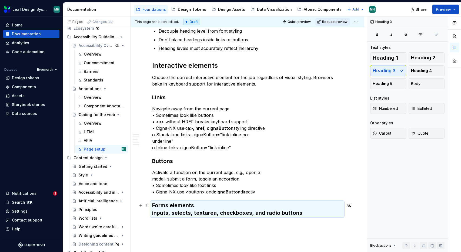
click at [175, 214] on h3 "Forms elements inputs, selects, textarea, checkboxes, and radio buttons" at bounding box center [247, 209] width 190 height 15
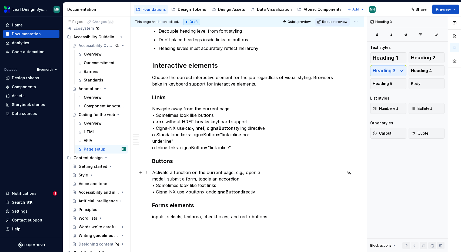
click at [212, 192] on p "Activate a function on the current page, e.g., open a modal, submit a form, tog…" at bounding box center [247, 182] width 190 height 26
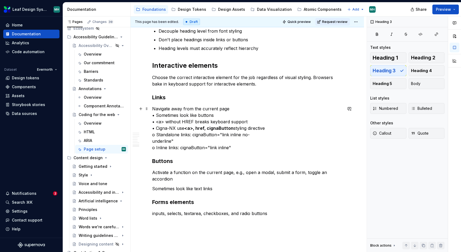
click at [234, 148] on p "Navigate away from the current page • Sometimes look like buttons • <a> without…" at bounding box center [247, 128] width 190 height 45
click at [237, 147] on p "Navigate away from the current page • Sometimes look like buttons • <a> without…" at bounding box center [247, 128] width 190 height 45
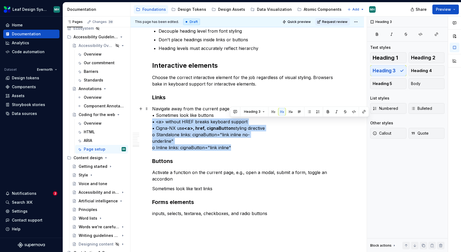
click at [248, 123] on p "Navigate away from the current page • Sometimes look like buttons • <a> without…" at bounding box center [247, 128] width 190 height 45
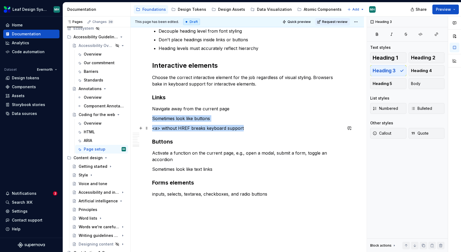
click at [257, 128] on p "<a> without HREF breaks keyboard support" at bounding box center [247, 128] width 190 height 6
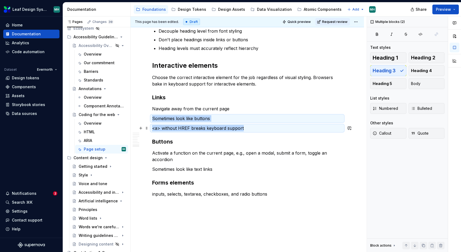
click at [257, 127] on p "<a> without HREF breaks keyboard support" at bounding box center [247, 128] width 190 height 6
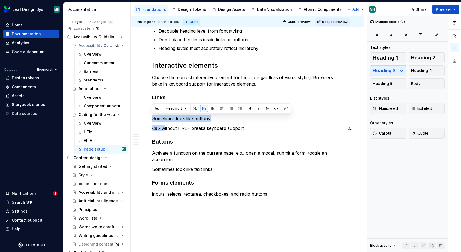
drag, startPoint x: 153, startPoint y: 119, endPoint x: 165, endPoint y: 130, distance: 16.3
click at [232, 109] on button "button" at bounding box center [231, 109] width 8 height 8
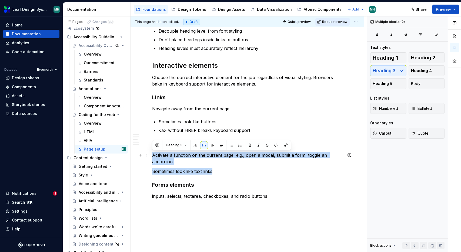
drag, startPoint x: 215, startPoint y: 173, endPoint x: 150, endPoint y: 158, distance: 67.0
click at [231, 145] on button "button" at bounding box center [231, 145] width 8 height 8
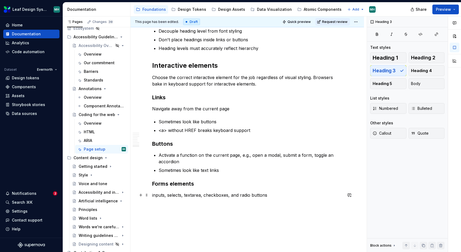
click at [190, 197] on p "inputs, selects, textarea, checkboxes, and radio buttons" at bounding box center [247, 195] width 190 height 6
click at [414, 106] on icon "button" at bounding box center [413, 108] width 4 height 4
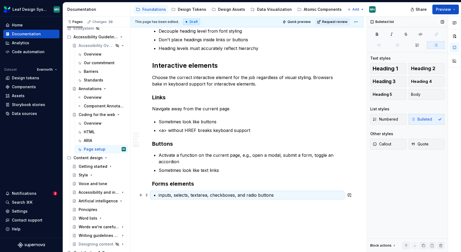
click at [175, 196] on p "inputs, selects, textarea, checkboxes, and radio buttons" at bounding box center [250, 195] width 184 height 6
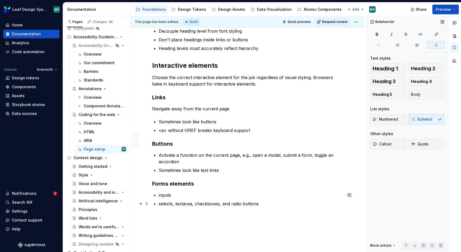
click at [176, 205] on p "selects, textarea, checkboxes, and radio buttons" at bounding box center [250, 204] width 184 height 6
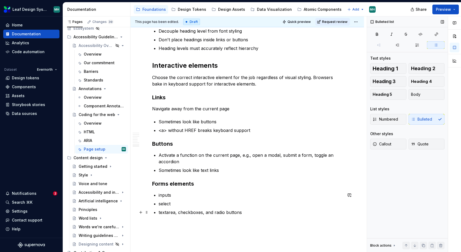
click at [177, 213] on p "textarea, checkboxes, and radio buttons" at bounding box center [250, 212] width 184 height 6
click at [195, 221] on p "checkboxes, and radio buttons" at bounding box center [250, 221] width 184 height 6
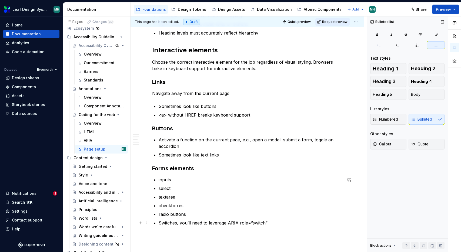
click at [158, 223] on p "Switches, you’ll need to leverage ARIA role=”switch”" at bounding box center [250, 223] width 184 height 6
click at [165, 222] on p "Note: for switches, you’ll need to leverage ARIA role=”switch”" at bounding box center [250, 223] width 184 height 6
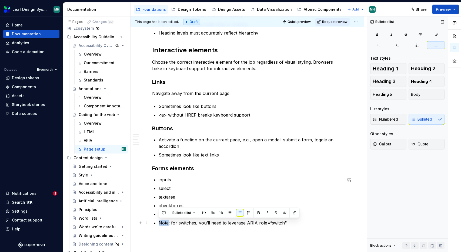
click at [165, 222] on p "Note: for switches, you’ll need to leverage ARIA role=”switch”" at bounding box center [250, 223] width 184 height 6
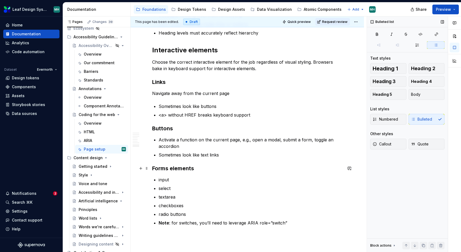
click at [193, 167] on h3 "Forms elements" at bounding box center [247, 169] width 190 height 8
click at [199, 189] on p "select" at bounding box center [250, 188] width 184 height 6
click at [287, 222] on p "Note : for switches, you’ll need to leverage ARIA role=”switch”" at bounding box center [250, 223] width 184 height 6
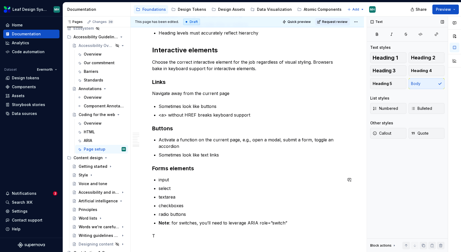
scroll to position [698, 0]
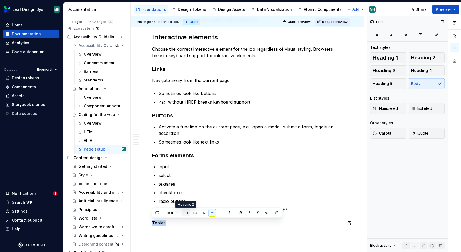
click at [185, 211] on button "button" at bounding box center [186, 213] width 8 height 8
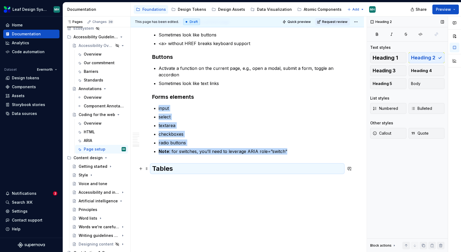
scroll to position [759, 0]
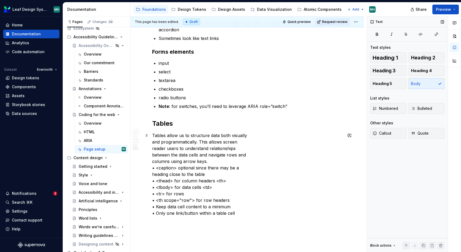
scroll to position [819, 0]
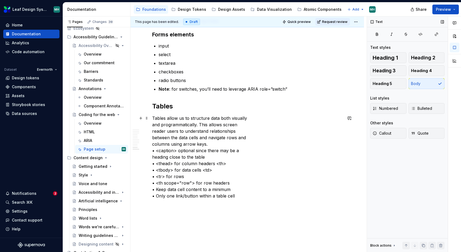
click at [210, 147] on p "Tables allow us to structure data both visually and programmatically. This allo…" at bounding box center [247, 157] width 190 height 84
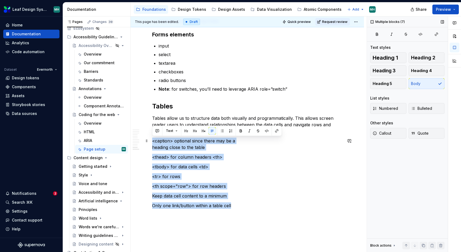
drag, startPoint x: 237, startPoint y: 205, endPoint x: 153, endPoint y: 138, distance: 108.0
click at [222, 130] on button "button" at bounding box center [222, 131] width 8 height 8
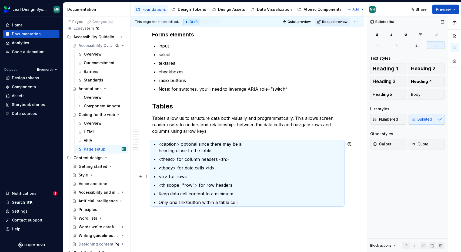
click at [222, 178] on p "<tr> for rows" at bounding box center [250, 176] width 184 height 6
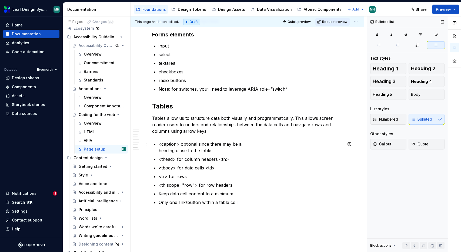
click at [178, 145] on p "<caption> optional since there may be a heading close to the table" at bounding box center [250, 147] width 184 height 13
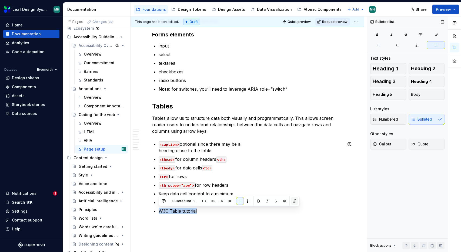
click at [292, 202] on button "button" at bounding box center [294, 201] width 8 height 8
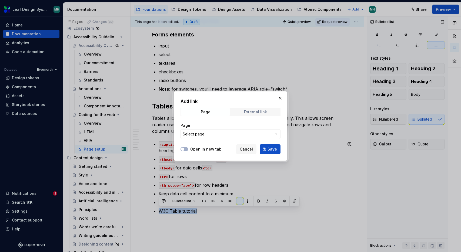
click at [260, 112] on div "External link" at bounding box center [255, 112] width 23 height 4
click at [206, 130] on input "URL" at bounding box center [230, 134] width 100 height 10
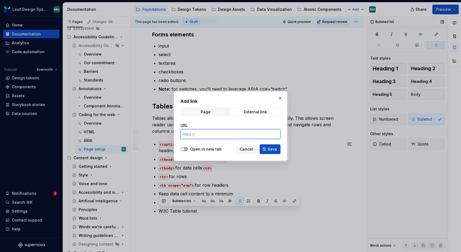
paste input "Tables allow us to structure data both visually and programmatically. This allo…"
type input "Tables allow us to structure data both visually and programmatically. This allo…"
type textarea "*"
paste input "[URL][DOMAIN_NAME]"
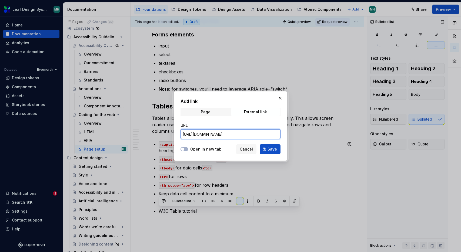
type input "[URL][DOMAIN_NAME]"
click at [212, 147] on label "Open in new tab" at bounding box center [205, 149] width 31 height 5
click at [188, 147] on button "Open in new tab" at bounding box center [184, 149] width 8 height 4
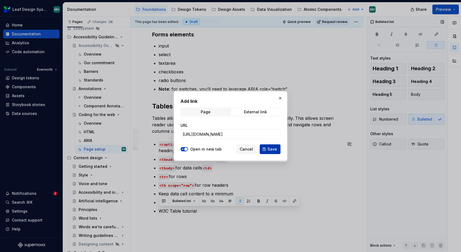
click at [274, 147] on span "Save" at bounding box center [271, 149] width 9 height 5
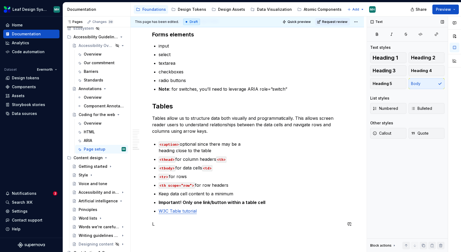
scroll to position [820, 0]
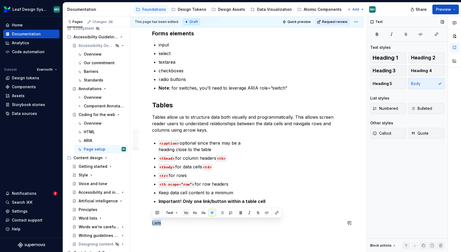
click at [185, 213] on button "button" at bounding box center [186, 213] width 8 height 8
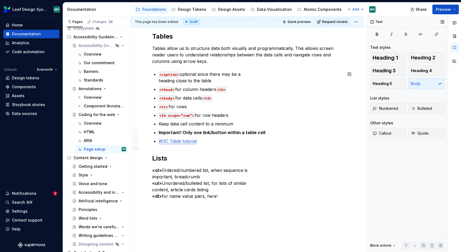
scroll to position [918, 0]
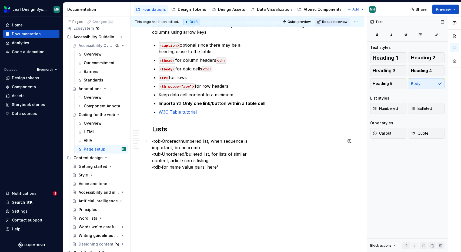
click at [205, 149] on p "<ol> Ordered/numbered list, when sequence is important, breadcrumb <ul> Unorder…" at bounding box center [247, 154] width 190 height 32
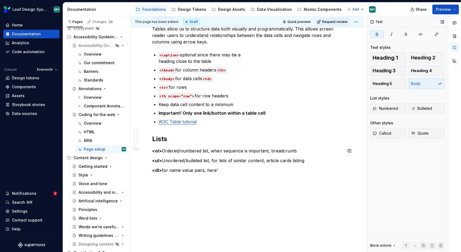
scroll to position [911, 0]
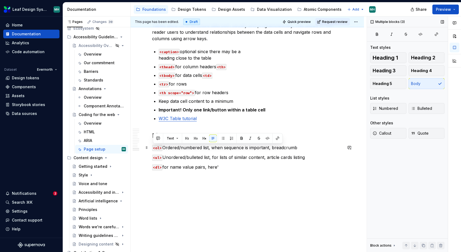
drag, startPoint x: 227, startPoint y: 165, endPoint x: 151, endPoint y: 145, distance: 78.4
click at [223, 138] on button "button" at bounding box center [223, 139] width 8 height 8
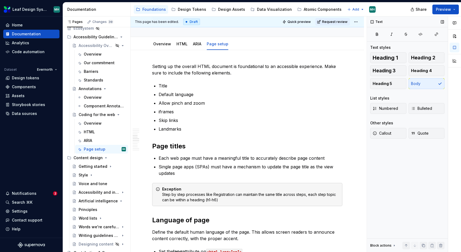
scroll to position [0, 0]
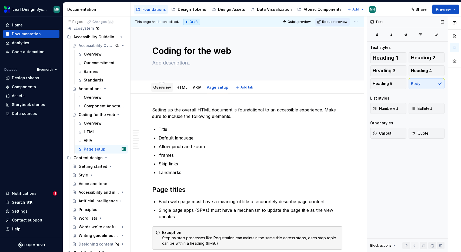
click at [164, 88] on link "Overview" at bounding box center [162, 87] width 18 height 5
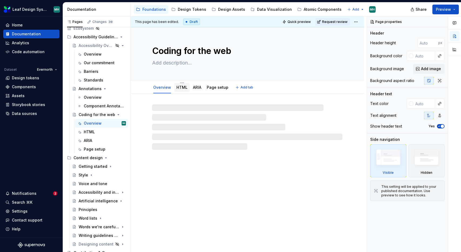
click at [180, 87] on link "HTML" at bounding box center [181, 87] width 11 height 5
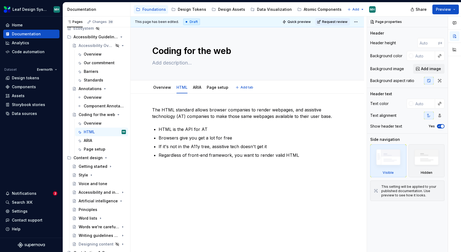
type textarea "*"
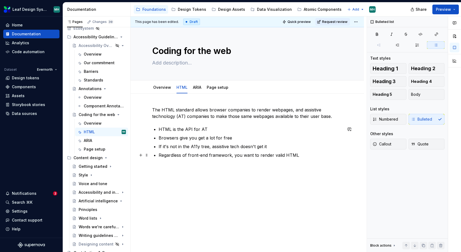
click at [302, 156] on p "Regardless of front-end framework, you want to render valid HTML" at bounding box center [250, 155] width 184 height 6
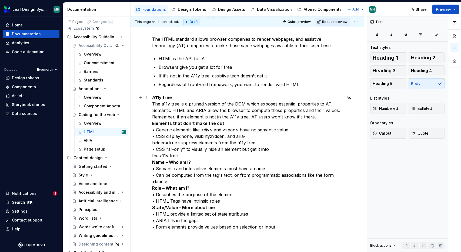
scroll to position [72, 0]
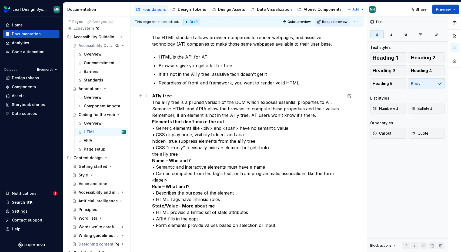
click at [180, 97] on p "A11y tree The a11y tree is a pruned version of the DOM which exposes essential …" at bounding box center [247, 161] width 190 height 136
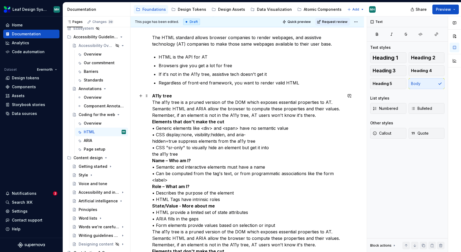
click at [179, 97] on p "A11y tree The a11y tree is a pruned version of the DOM which exposes essential …" at bounding box center [247, 226] width 190 height 266
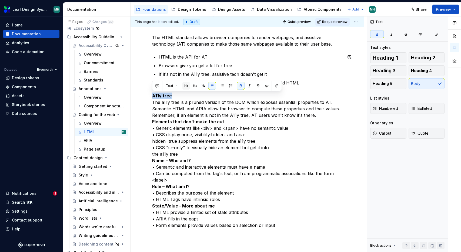
click at [185, 85] on button "button" at bounding box center [186, 86] width 8 height 8
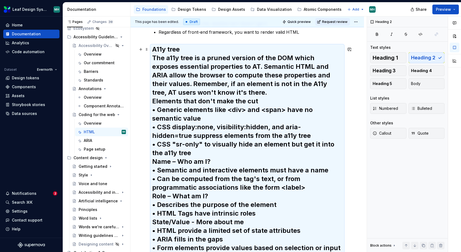
click at [185, 73] on h2 "A11y tree The a11y tree is a pruned version of the DOM which exposes essential …" at bounding box center [247, 148] width 190 height 207
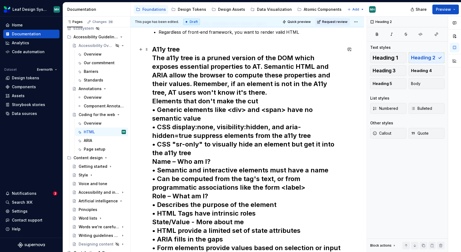
click at [195, 58] on h2 "A11y tree The a11y tree is a pruned version of the DOM which exposes essential …" at bounding box center [247, 148] width 190 height 207
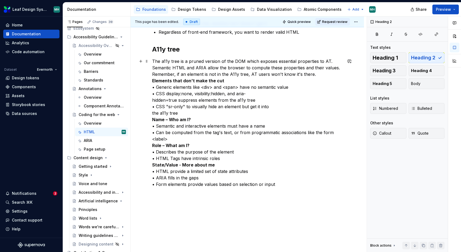
click at [151, 82] on div "The HTML standard allows browser companies to render webpages, and assistive te…" at bounding box center [246, 125] width 233 height 309
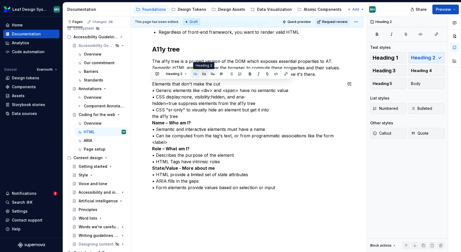
click at [204, 74] on button "button" at bounding box center [204, 74] width 8 height 8
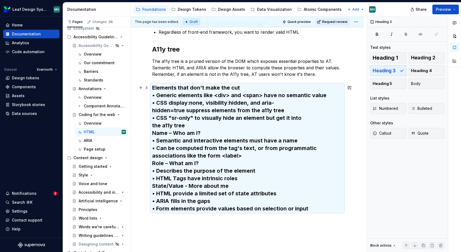
click at [157, 97] on h3 "Elements that don't make the cut • Generic elements like <div> and <span> have …" at bounding box center [247, 148] width 190 height 128
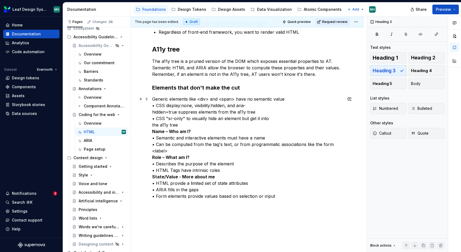
click at [156, 106] on p "Generic elements like <div> and <span> have no semantic value • CSS display:non…" at bounding box center [247, 148] width 190 height 104
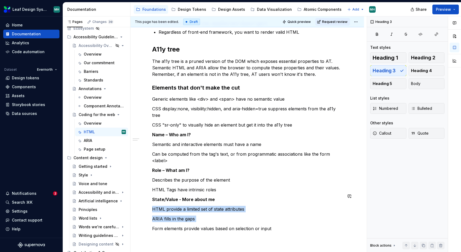
click at [152, 206] on p "HTML provide a limited set of state attributes" at bounding box center [247, 209] width 190 height 6
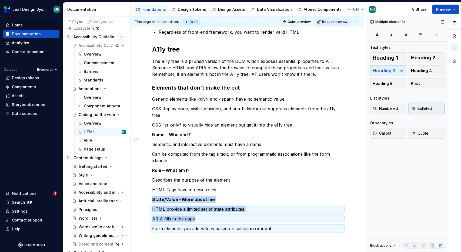
click at [420, 113] on button "Bulleted" at bounding box center [426, 108] width 36 height 11
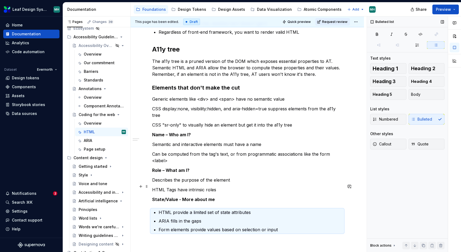
click at [215, 196] on p "State/Value - More about me" at bounding box center [247, 199] width 190 height 6
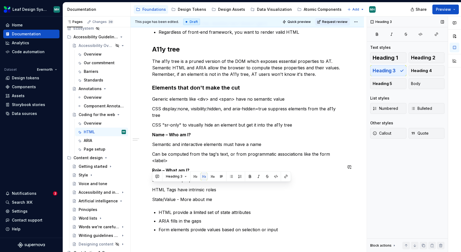
click at [203, 176] on button "button" at bounding box center [204, 177] width 8 height 8
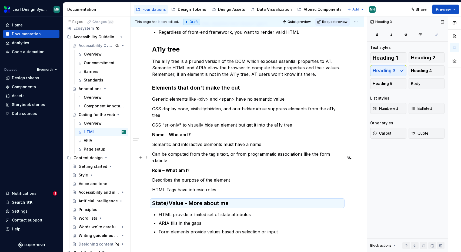
click at [191, 167] on p "Role – What am I?" at bounding box center [247, 170] width 190 height 6
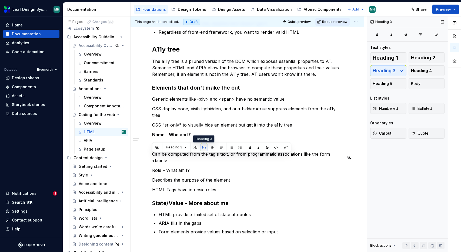
click at [205, 147] on button "button" at bounding box center [204, 148] width 8 height 8
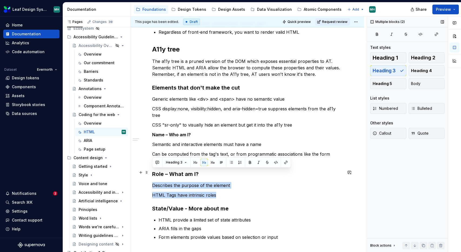
drag, startPoint x: 221, startPoint y: 183, endPoint x: 151, endPoint y: 174, distance: 71.0
click at [151, 174] on div "The HTML standard allows browser companies to render webpages, and assistive te…" at bounding box center [246, 153] width 233 height 365
click at [231, 162] on button "button" at bounding box center [231, 163] width 8 height 8
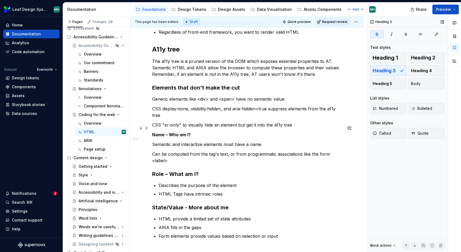
click at [201, 131] on p "Name – Who am I?" at bounding box center [247, 134] width 190 height 6
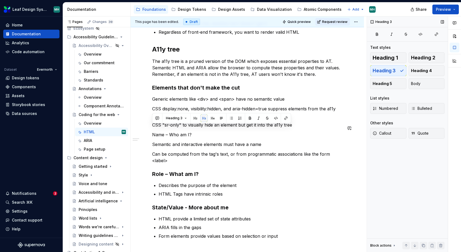
click at [204, 117] on button "button" at bounding box center [204, 118] width 8 height 8
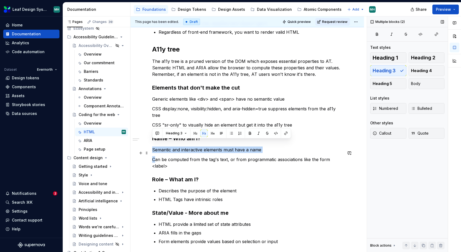
drag, startPoint x: 153, startPoint y: 143, endPoint x: 156, endPoint y: 151, distance: 8.6
click at [156, 151] on div "The HTML standard allows browser companies to render webpages, and assistive te…" at bounding box center [247, 121] width 190 height 274
click at [232, 132] on button "button" at bounding box center [231, 134] width 8 height 8
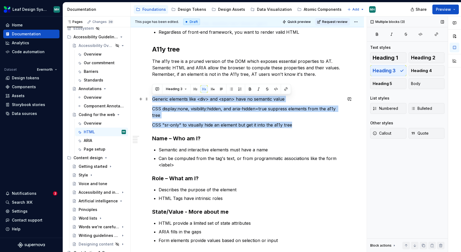
drag, startPoint x: 294, startPoint y: 118, endPoint x: 150, endPoint y: 96, distance: 146.3
click at [150, 96] on div "The HTML standard allows browser companies to render webpages, and assistive te…" at bounding box center [246, 155] width 233 height 368
click at [220, 89] on button "button" at bounding box center [221, 89] width 8 height 8
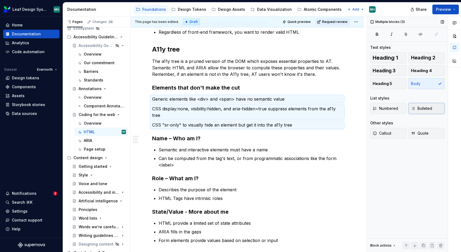
click at [422, 108] on span "Bulleted" at bounding box center [421, 108] width 21 height 5
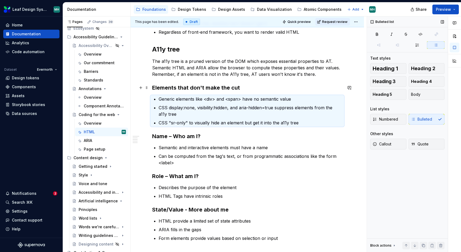
click at [251, 88] on h3 "Elements that don't make the cut" at bounding box center [247, 88] width 190 height 8
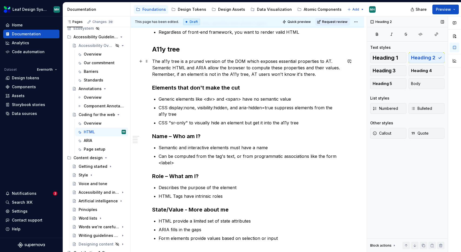
click at [317, 61] on p "The a11y tree is a pruned version of the DOM which exposes essential properties…" at bounding box center [247, 67] width 190 height 19
click at [335, 63] on p "The a11y tree is a pruned version of the DOM which exposes essential properties…" at bounding box center [247, 67] width 190 height 19
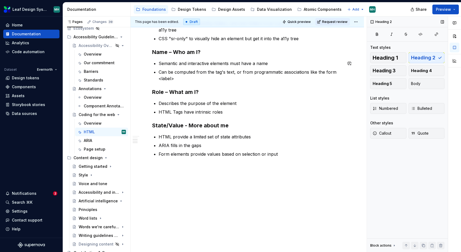
scroll to position [0, 0]
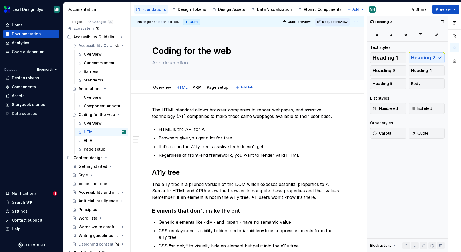
type textarea "*"
